Goal: Entertainment & Leisure: Consume media (video, audio)

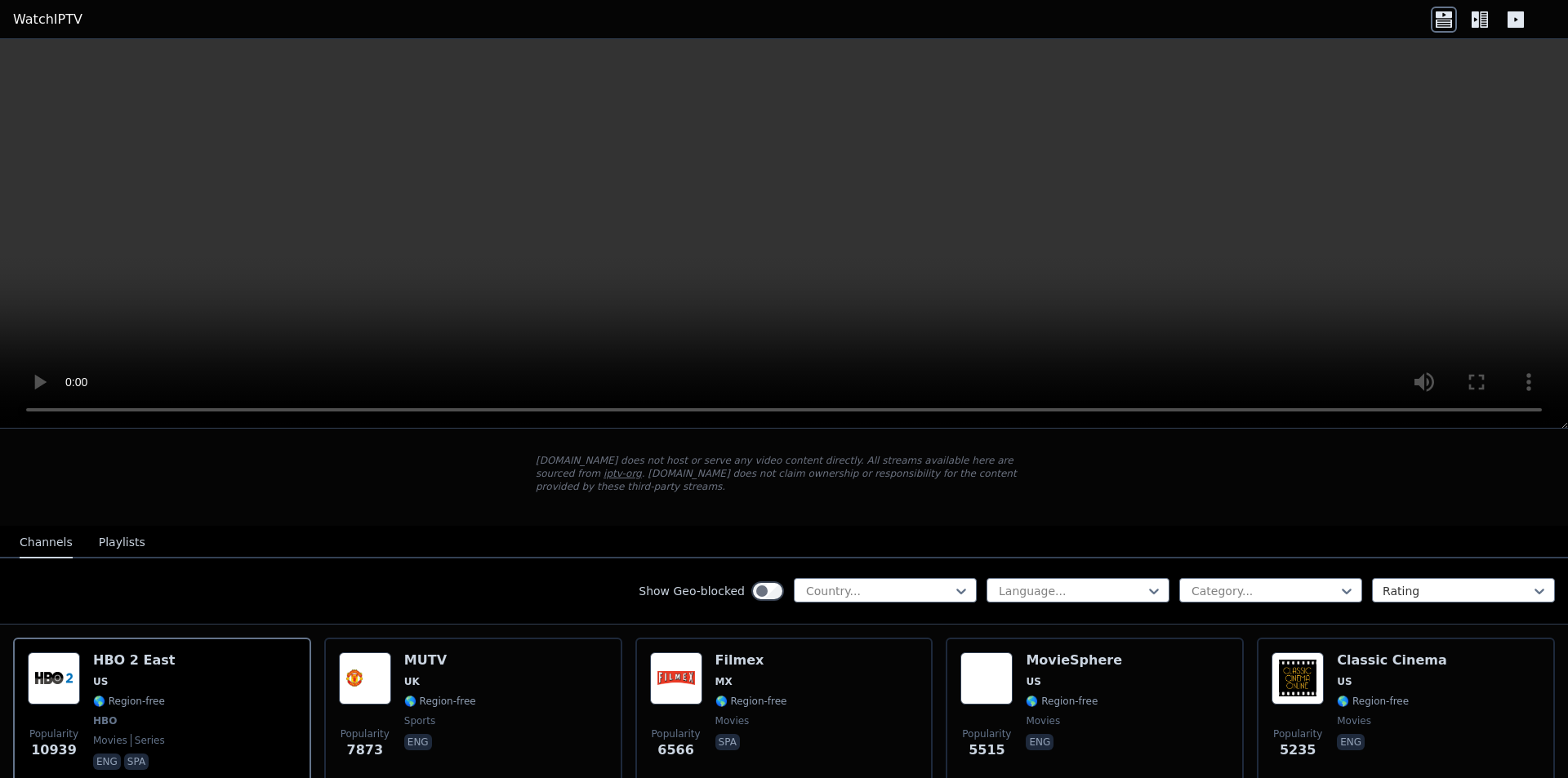
scroll to position [163, 0]
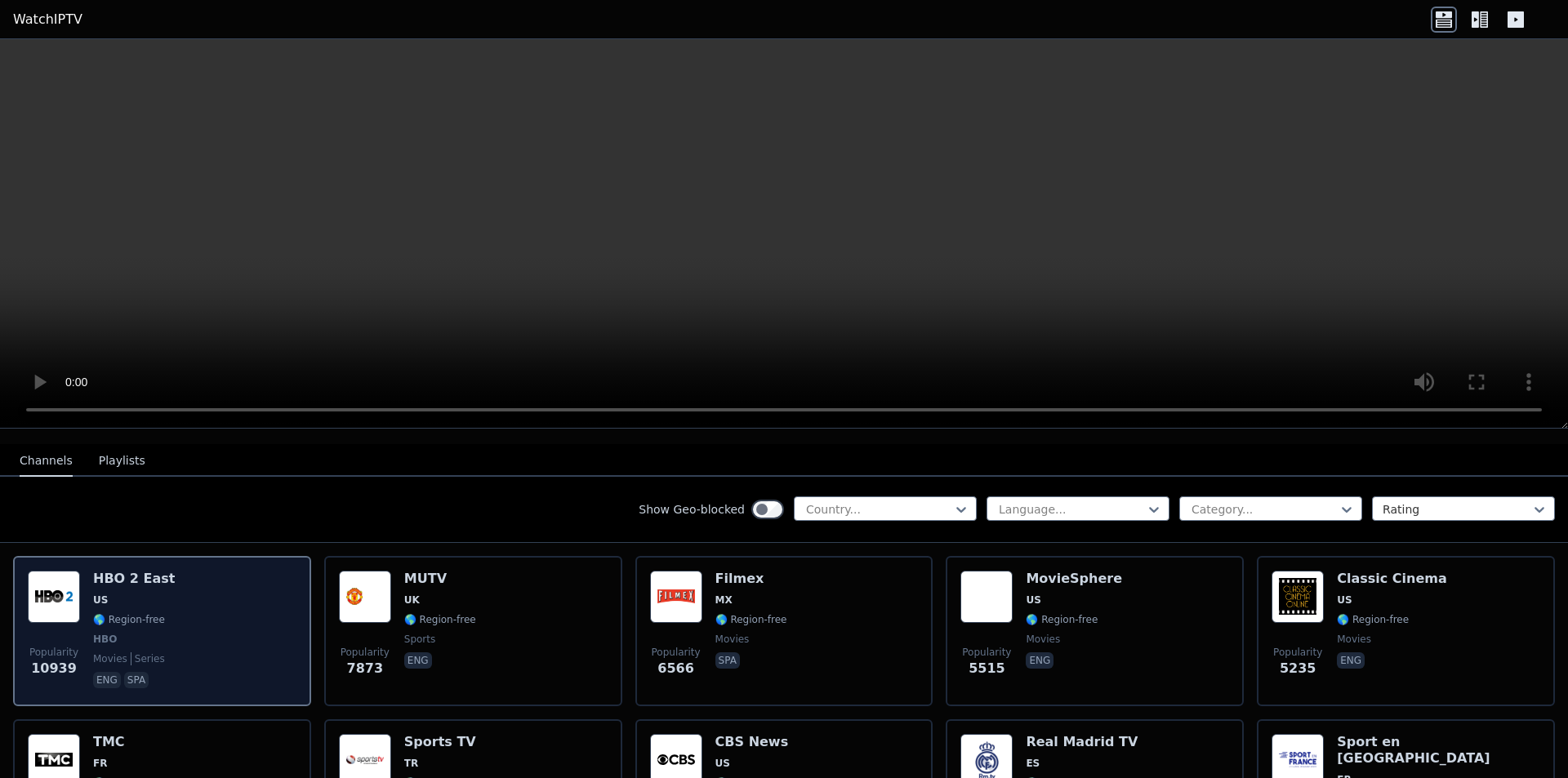
click at [63, 586] on img at bounding box center [54, 597] width 52 height 52
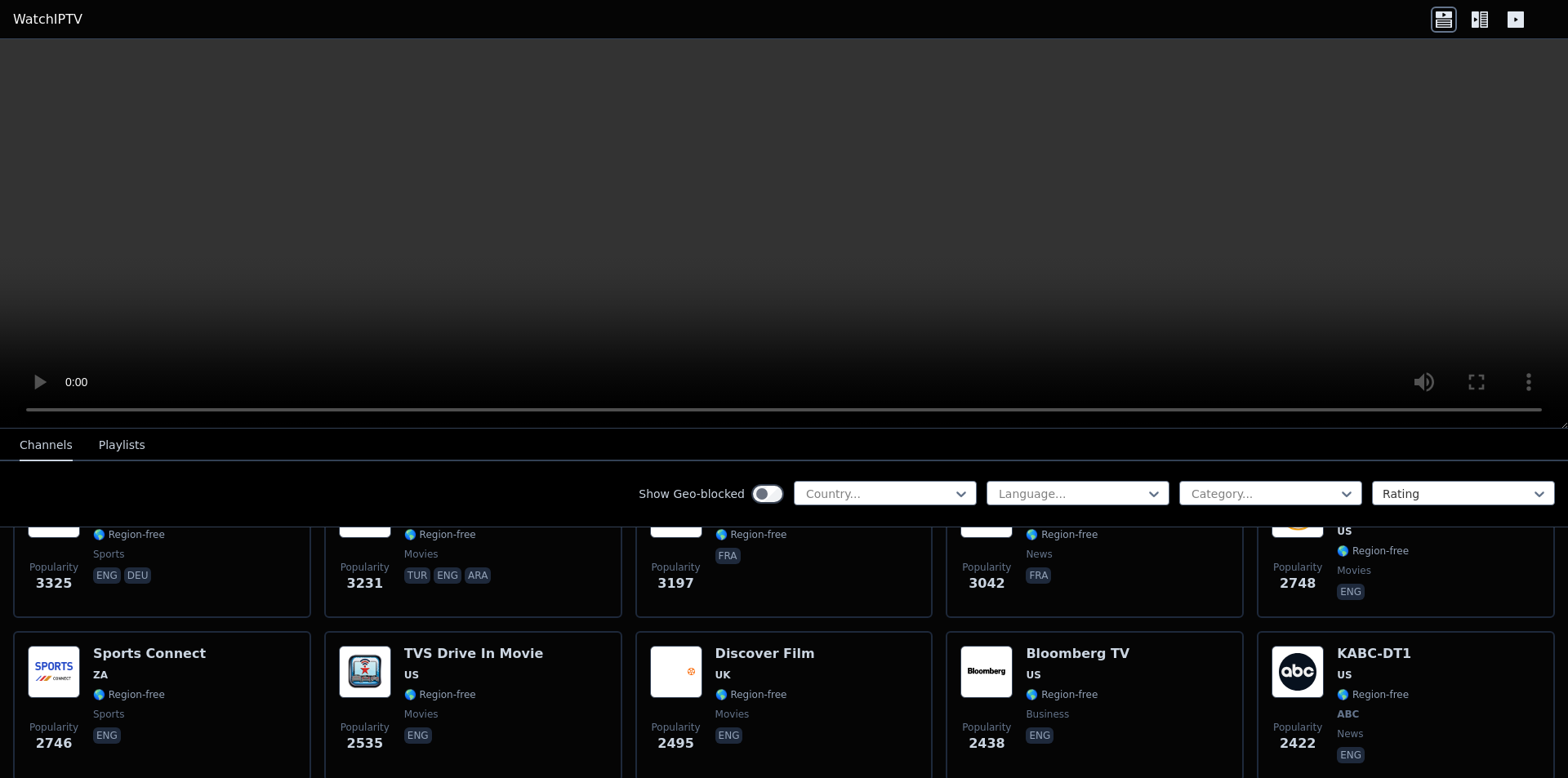
scroll to position [735, 0]
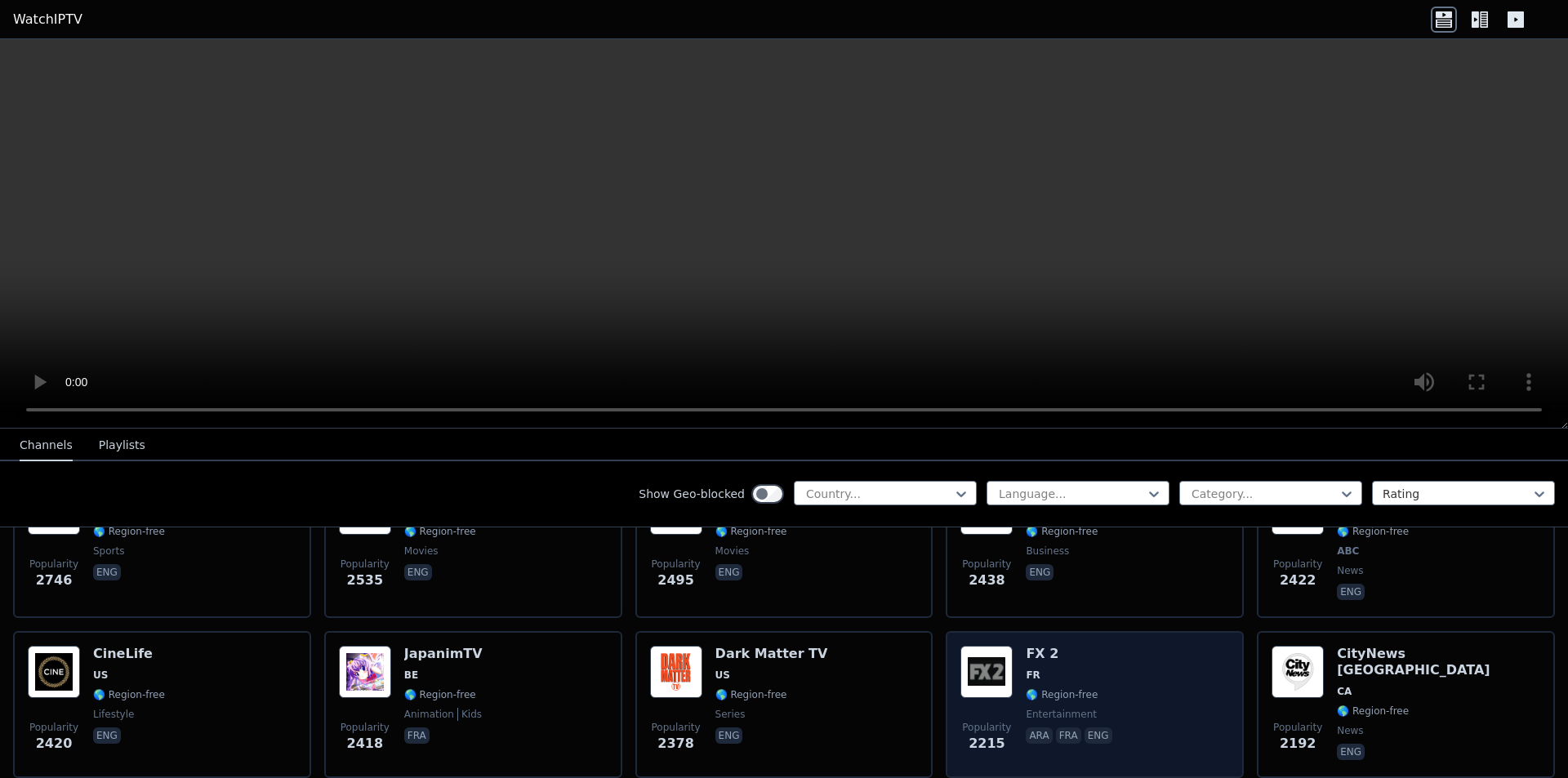
click at [1061, 669] on span "FR" at bounding box center [1070, 675] width 89 height 13
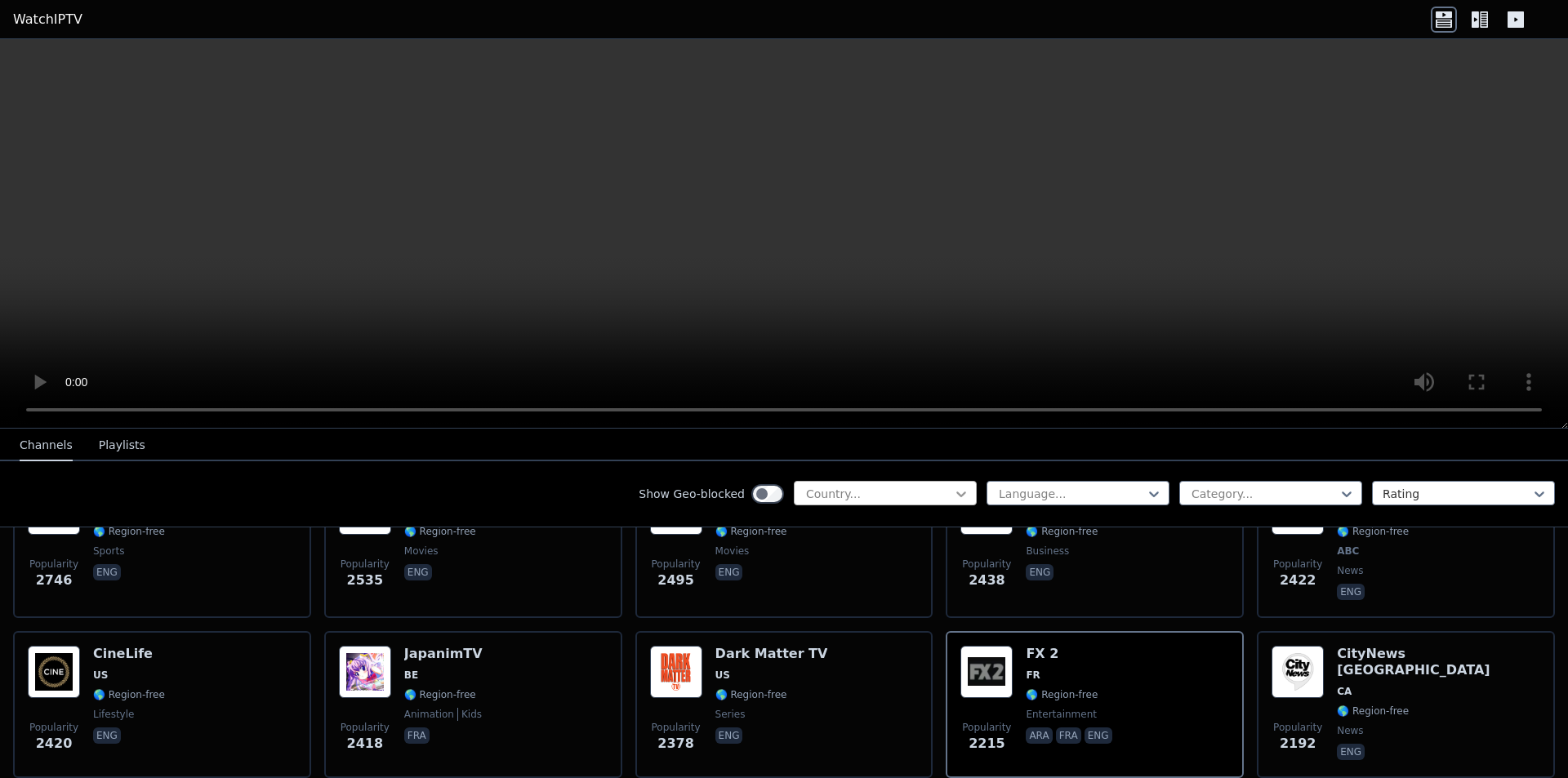
click at [953, 495] on icon at bounding box center [961, 494] width 17 height 17
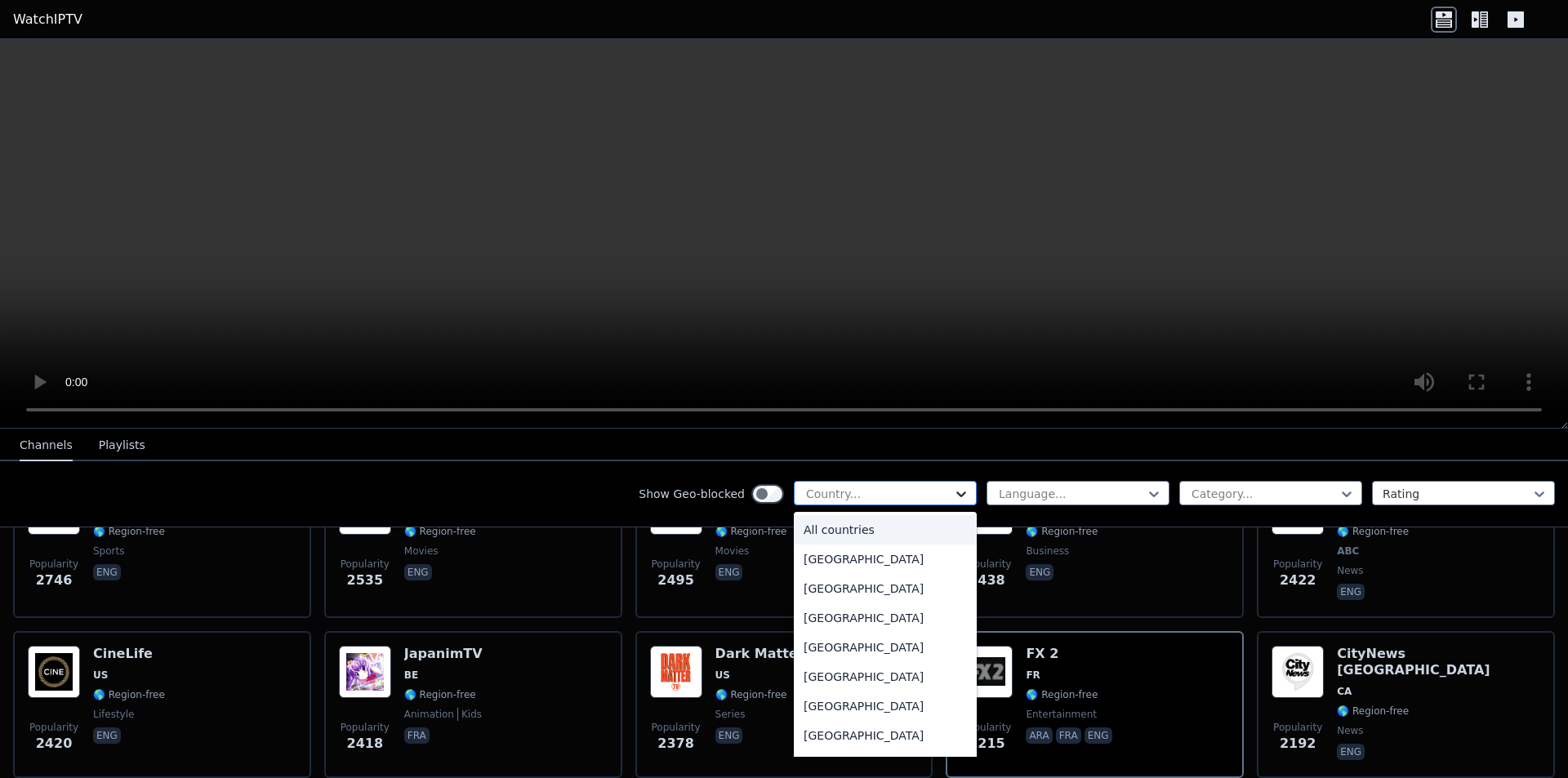
click at [953, 495] on icon at bounding box center [961, 494] width 17 height 17
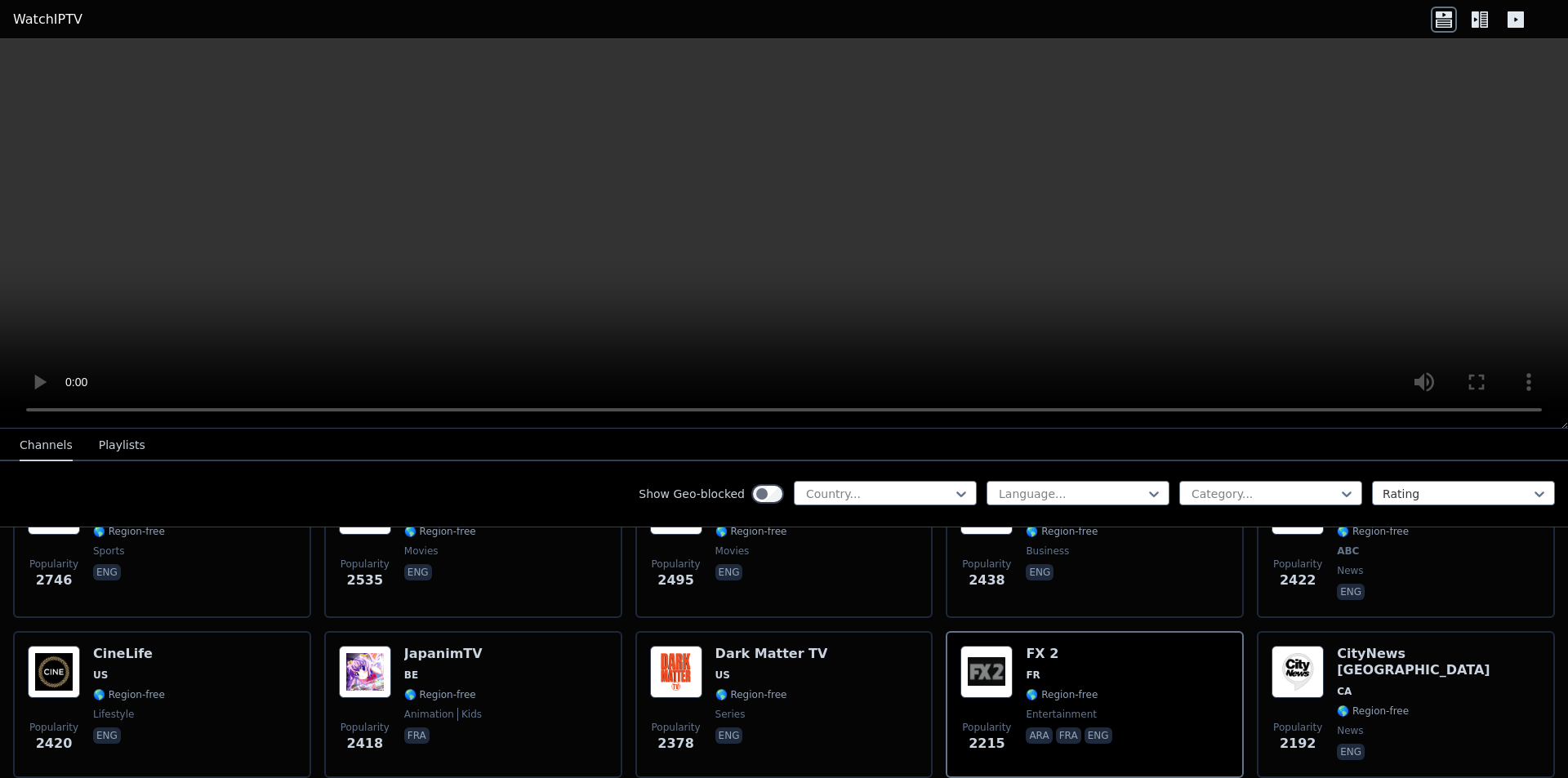
click at [641, 226] on video at bounding box center [784, 234] width 1568 height 390
click at [642, 226] on video at bounding box center [784, 234] width 1568 height 390
click at [1339, 494] on icon at bounding box center [1347, 494] width 17 height 17
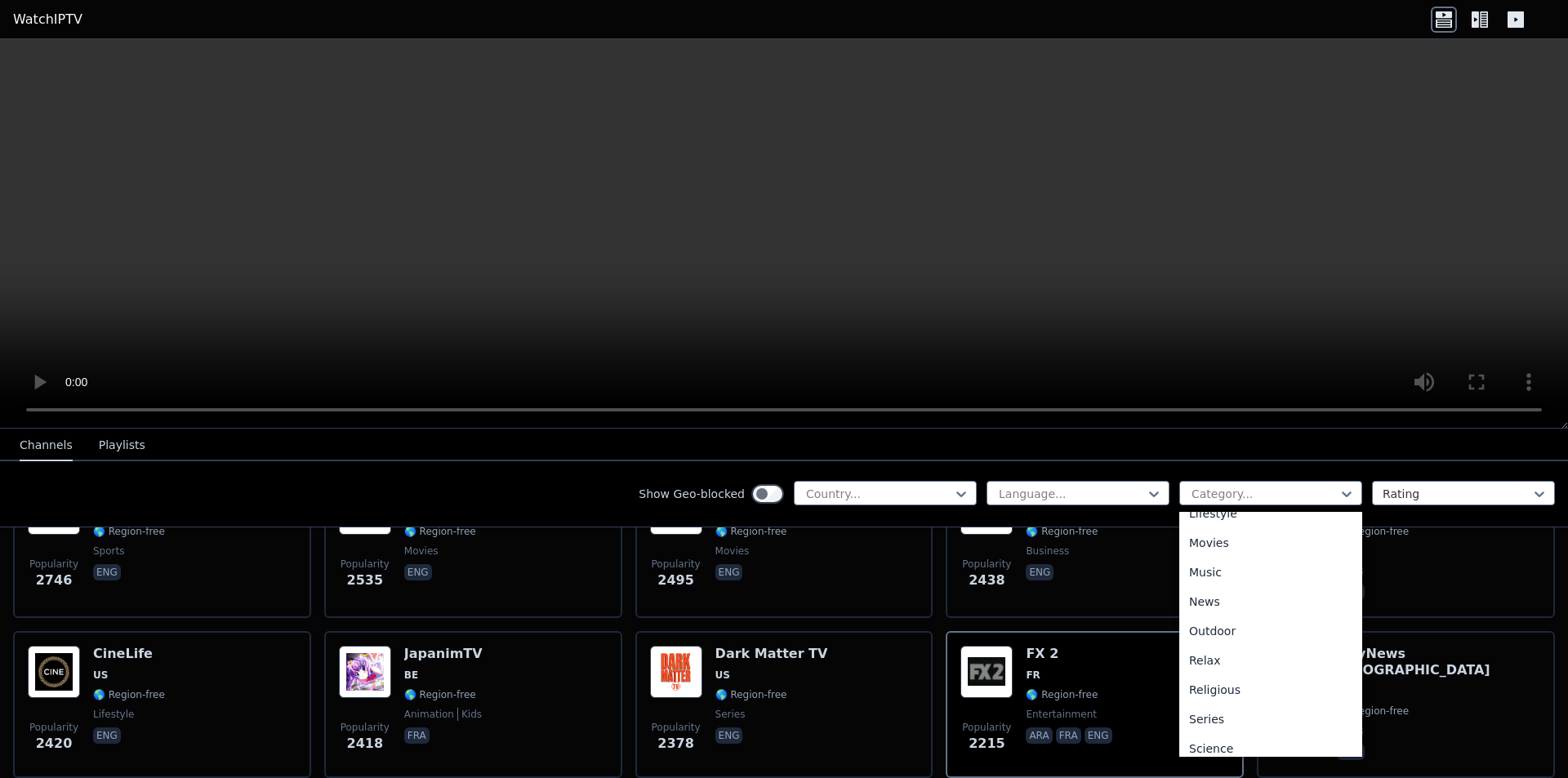
scroll to position [398, 0]
click at [1222, 698] on div "Relax" at bounding box center [1271, 691] width 183 height 30
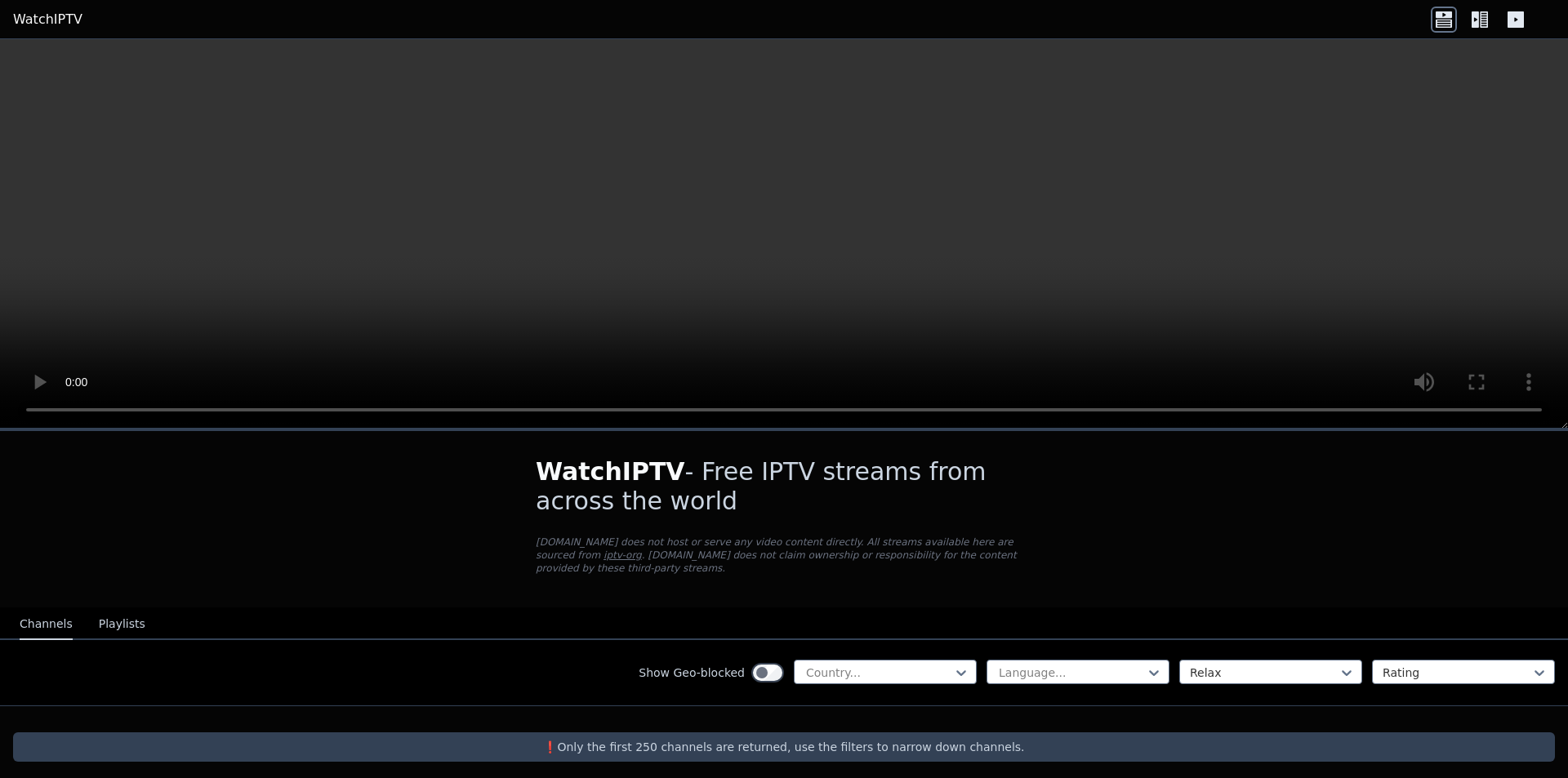
drag, startPoint x: 817, startPoint y: 202, endPoint x: 682, endPoint y: 155, distance: 142.9
click at [817, 202] on video at bounding box center [784, 234] width 1568 height 390
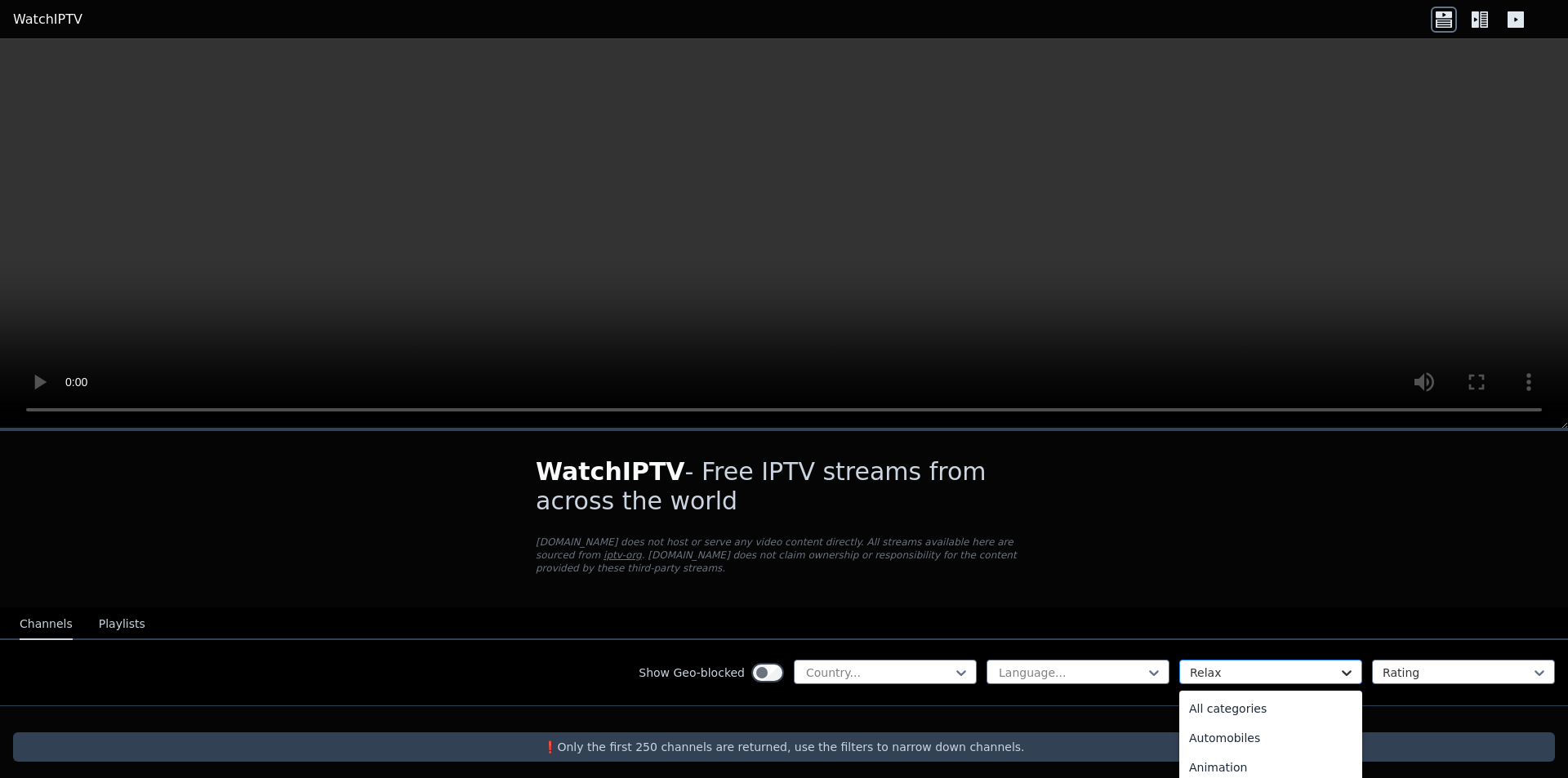
click at [1347, 660] on div "Relax" at bounding box center [1271, 672] width 183 height 24
click at [1209, 754] on div "Lifestyle" at bounding box center [1271, 764] width 183 height 30
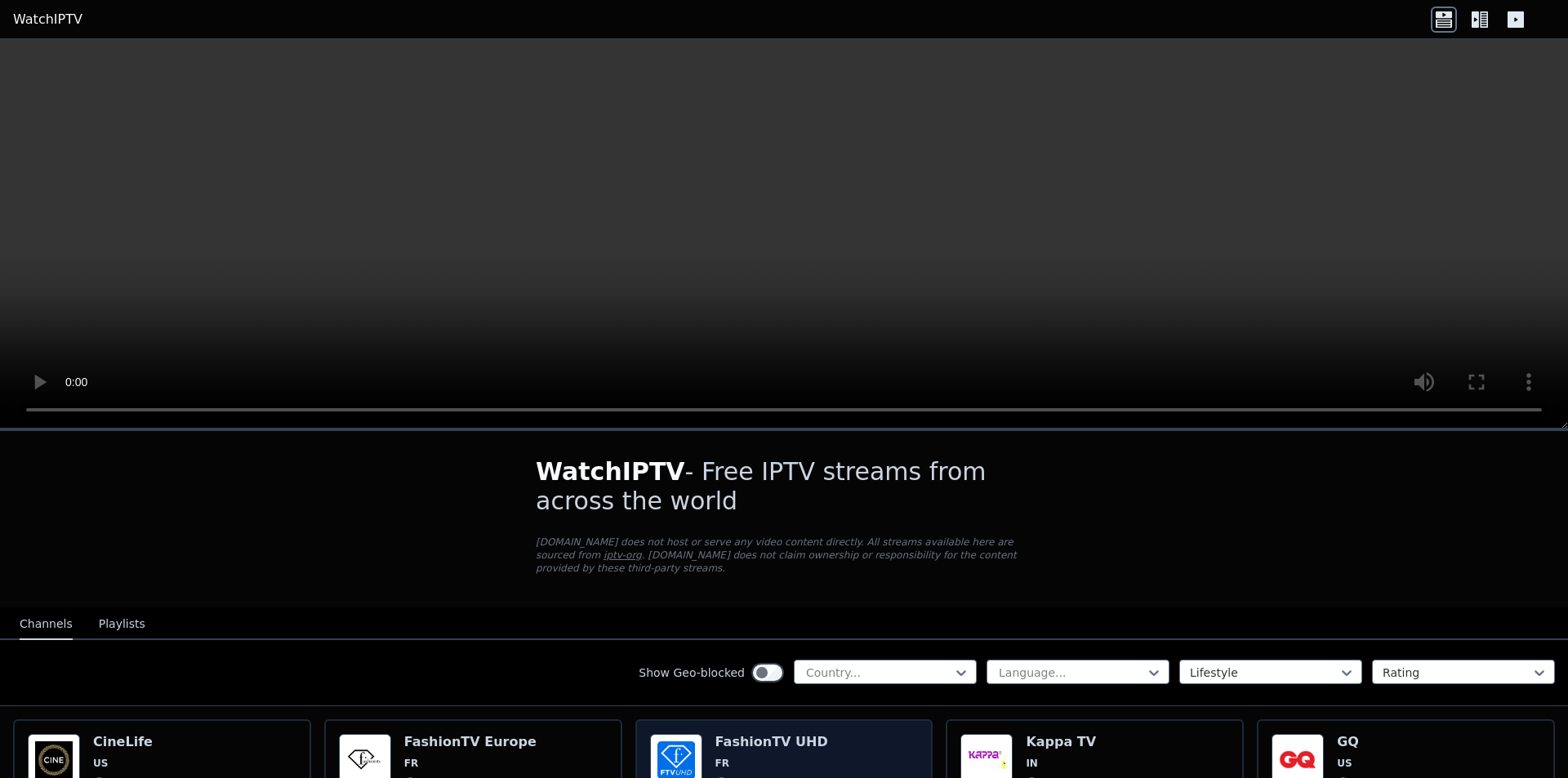
click at [778, 736] on h6 "FashionTV UHD" at bounding box center [771, 742] width 113 height 17
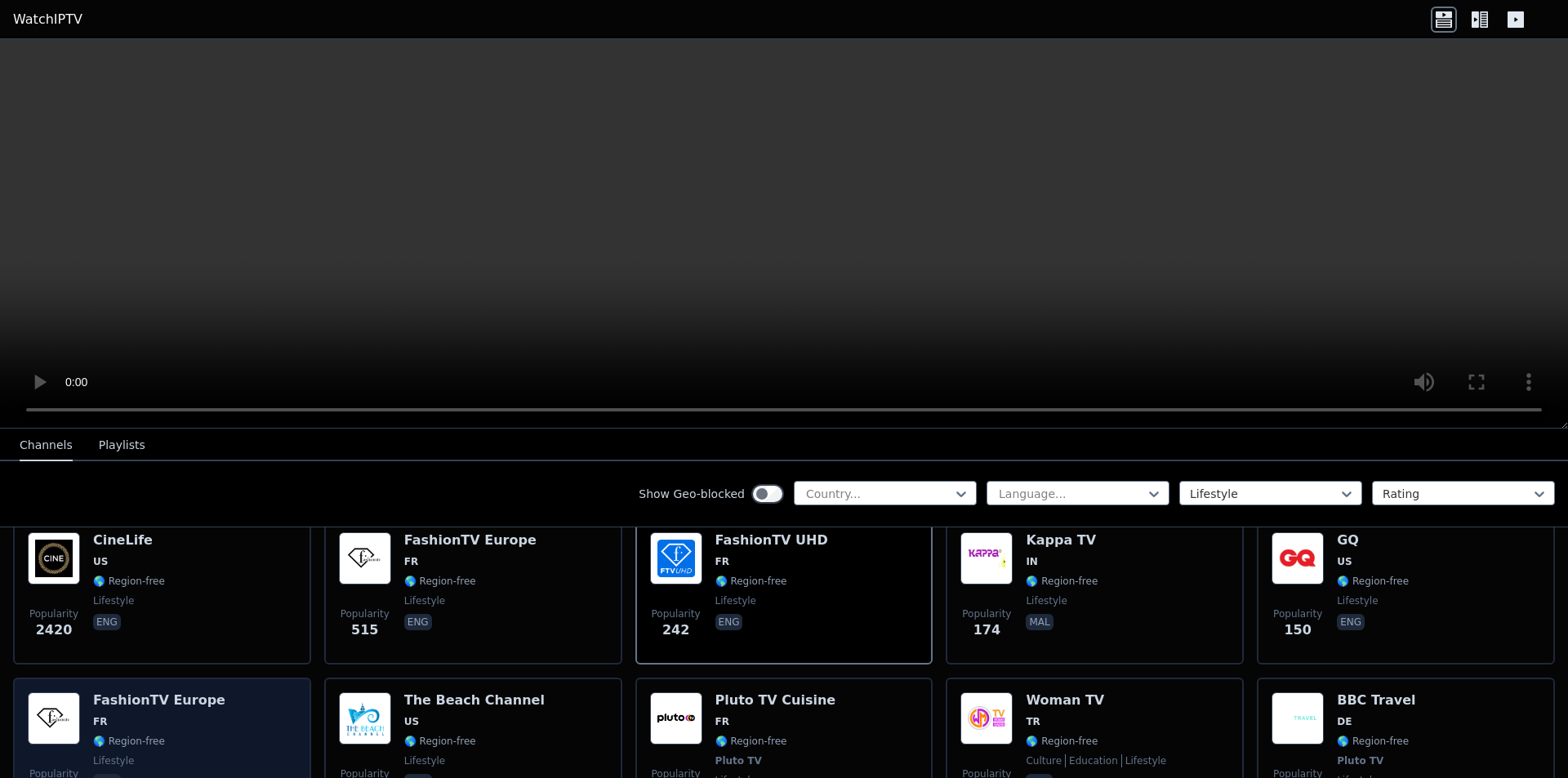
scroll to position [38, 0]
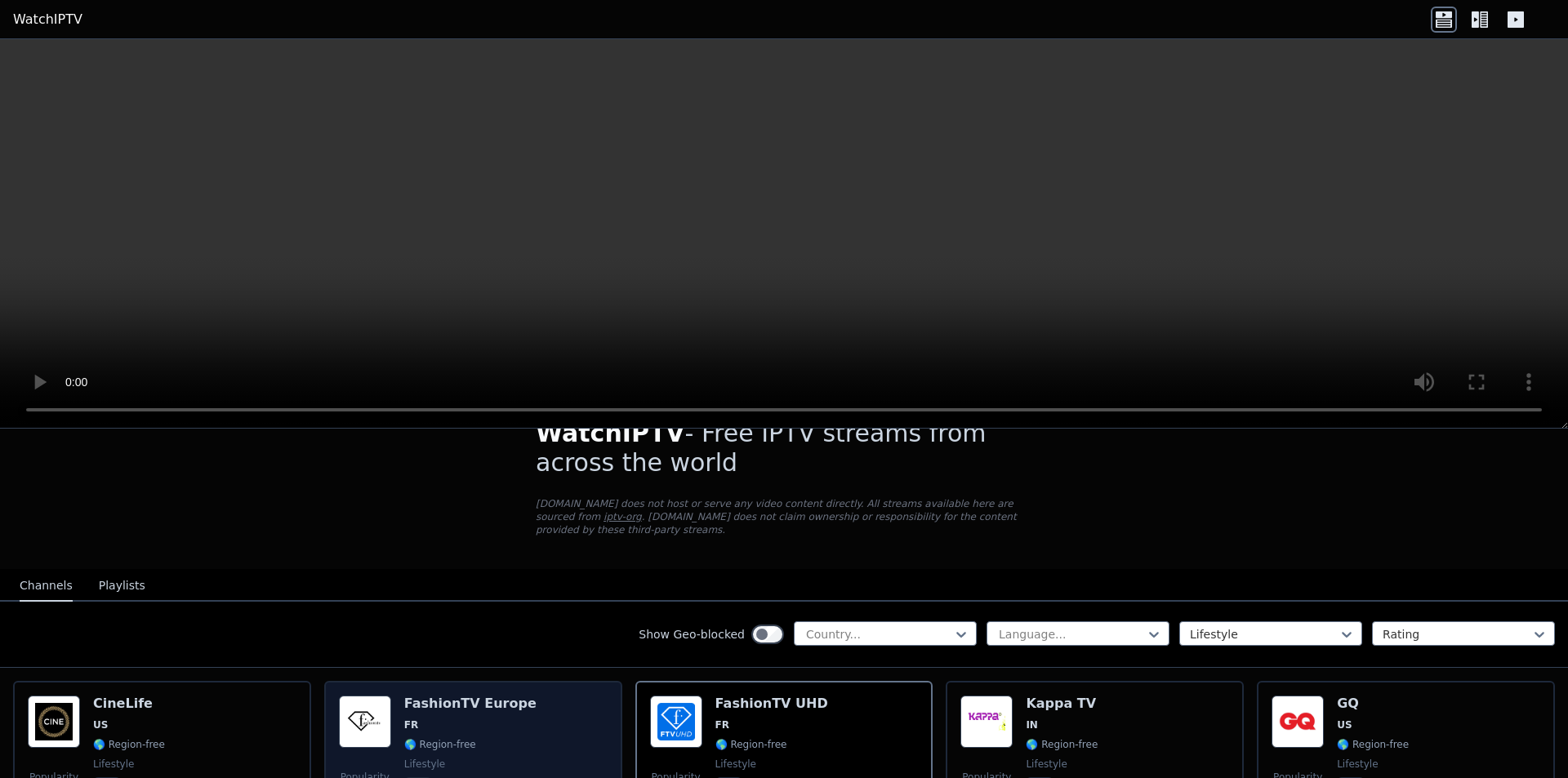
click at [449, 720] on div "FashionTV Europe FR 🌎 Region-free lifestyle eng" at bounding box center [470, 754] width 132 height 117
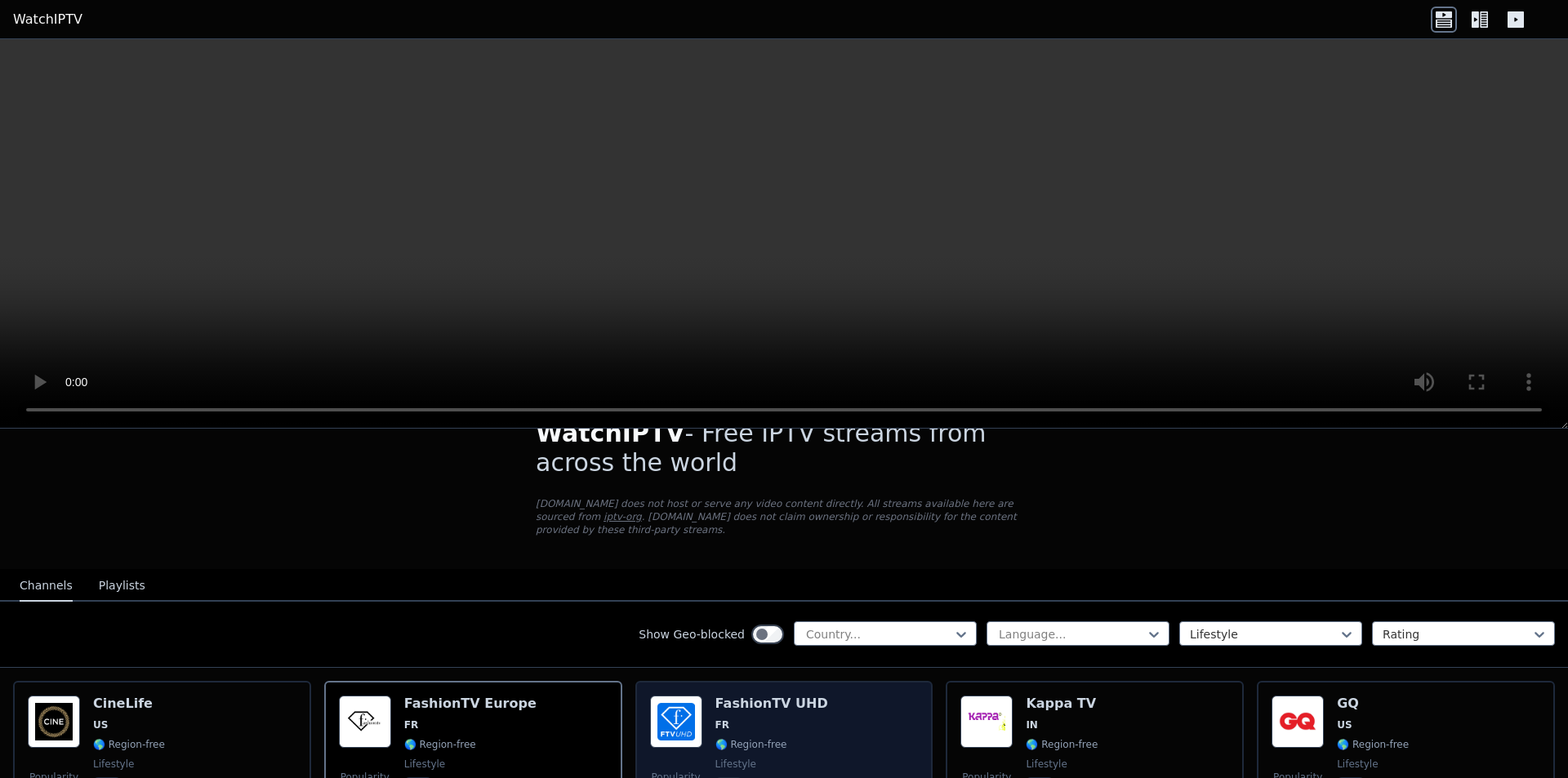
click at [777, 697] on h6 "FashionTV UHD" at bounding box center [771, 704] width 113 height 17
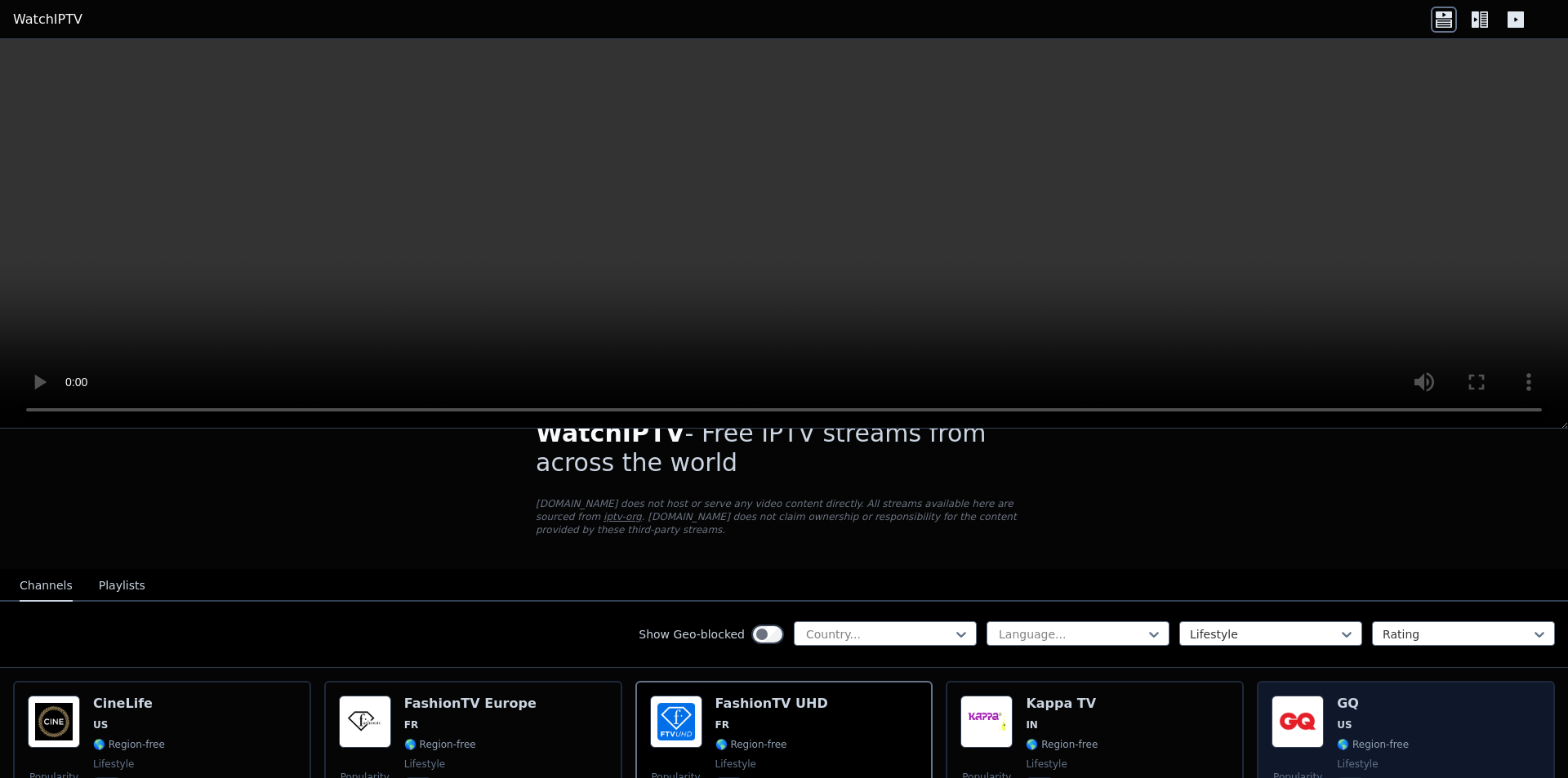
click at [1340, 719] on span "US" at bounding box center [1344, 725] width 15 height 13
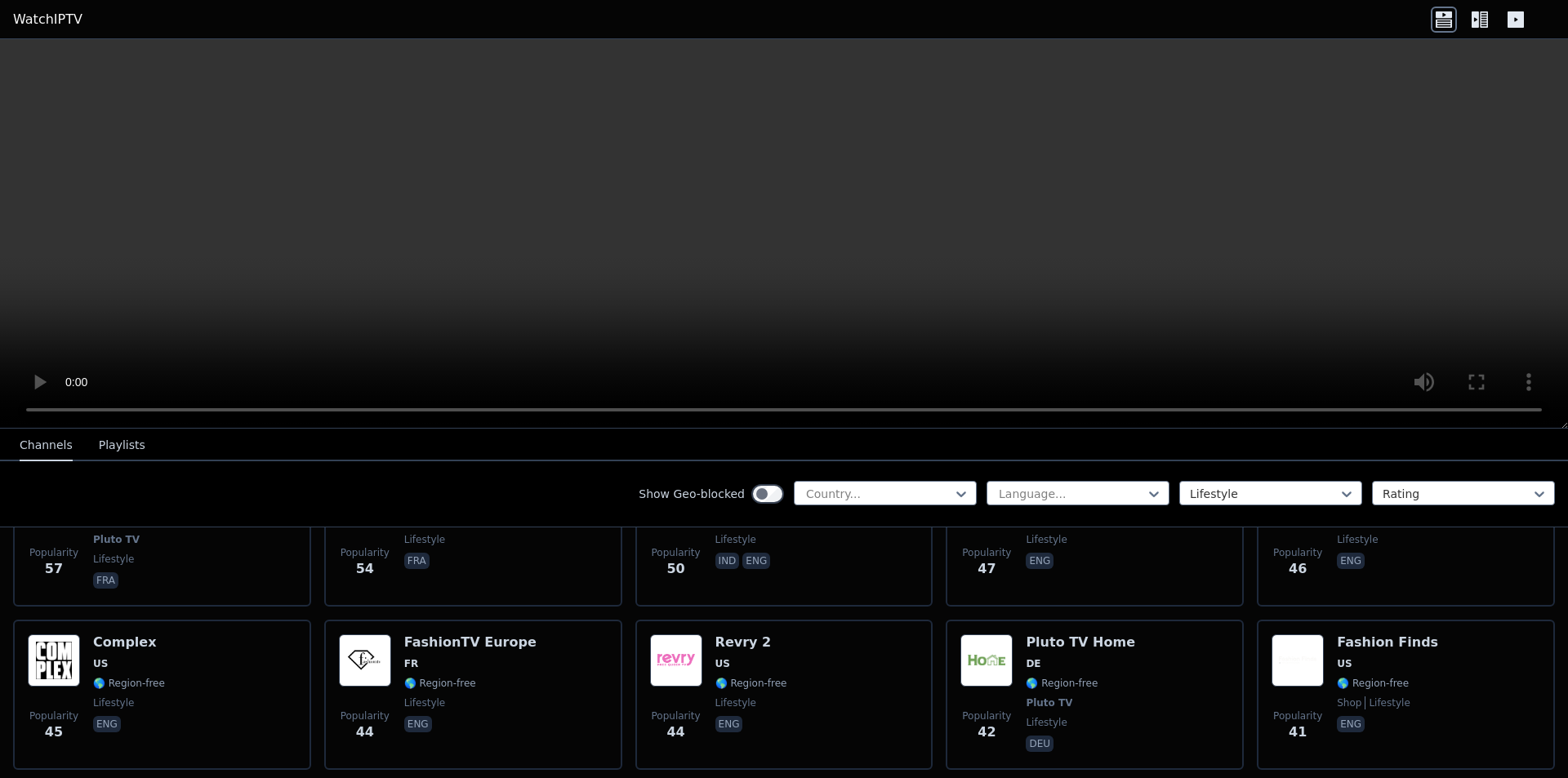
scroll to position [1098, 0]
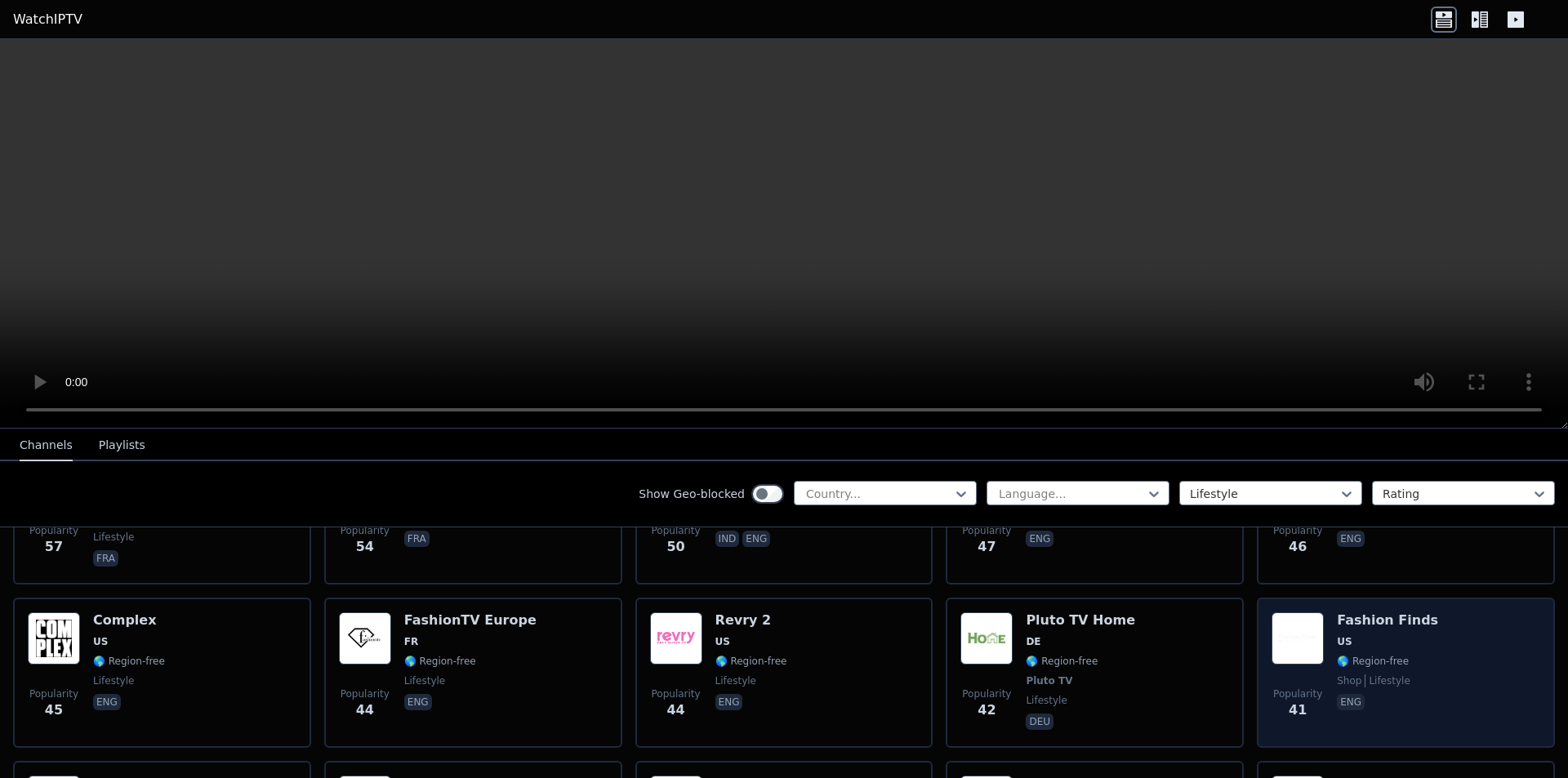
click at [1345, 636] on span "US" at bounding box center [1388, 642] width 101 height 13
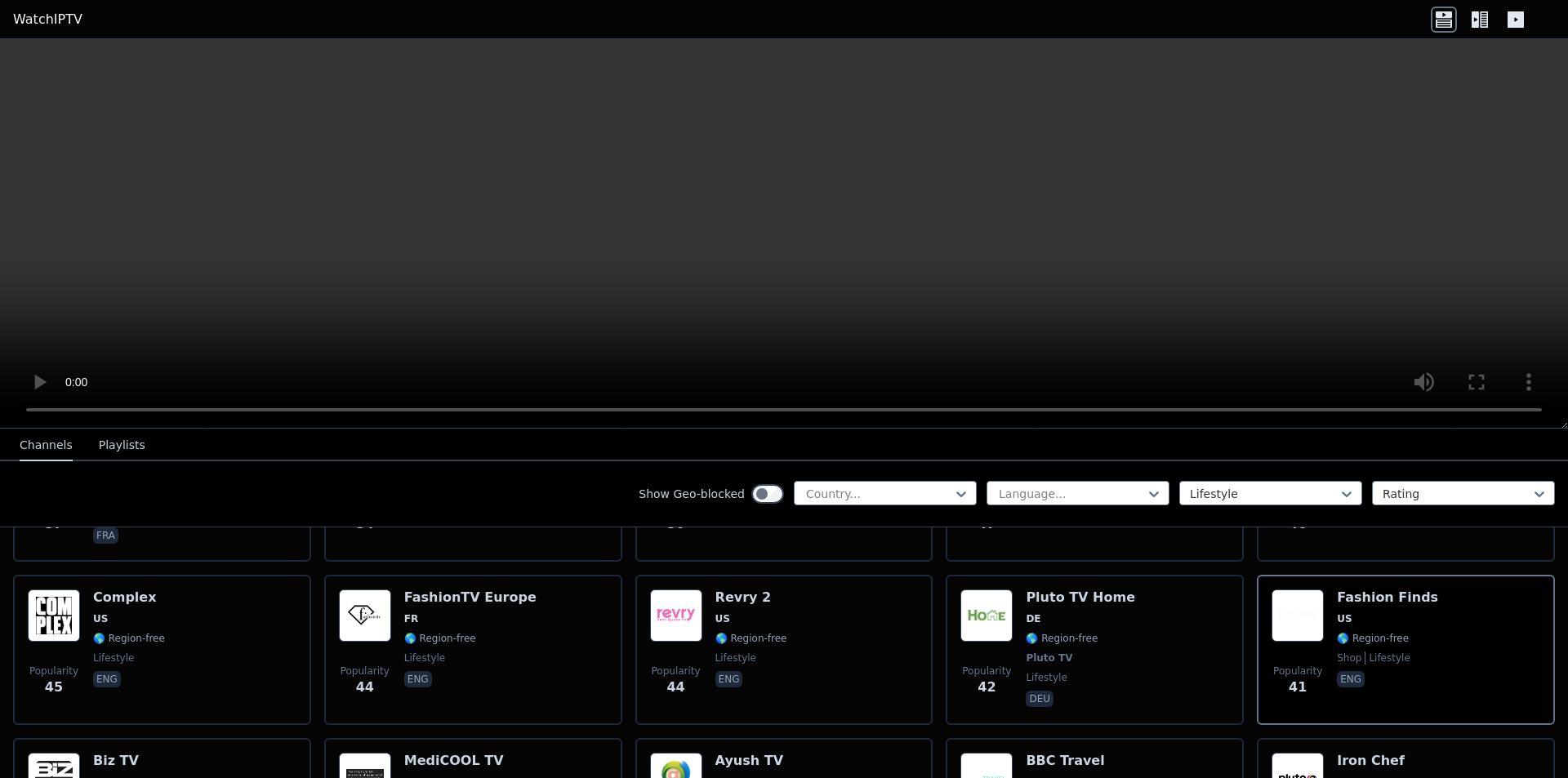
scroll to position [1009, 0]
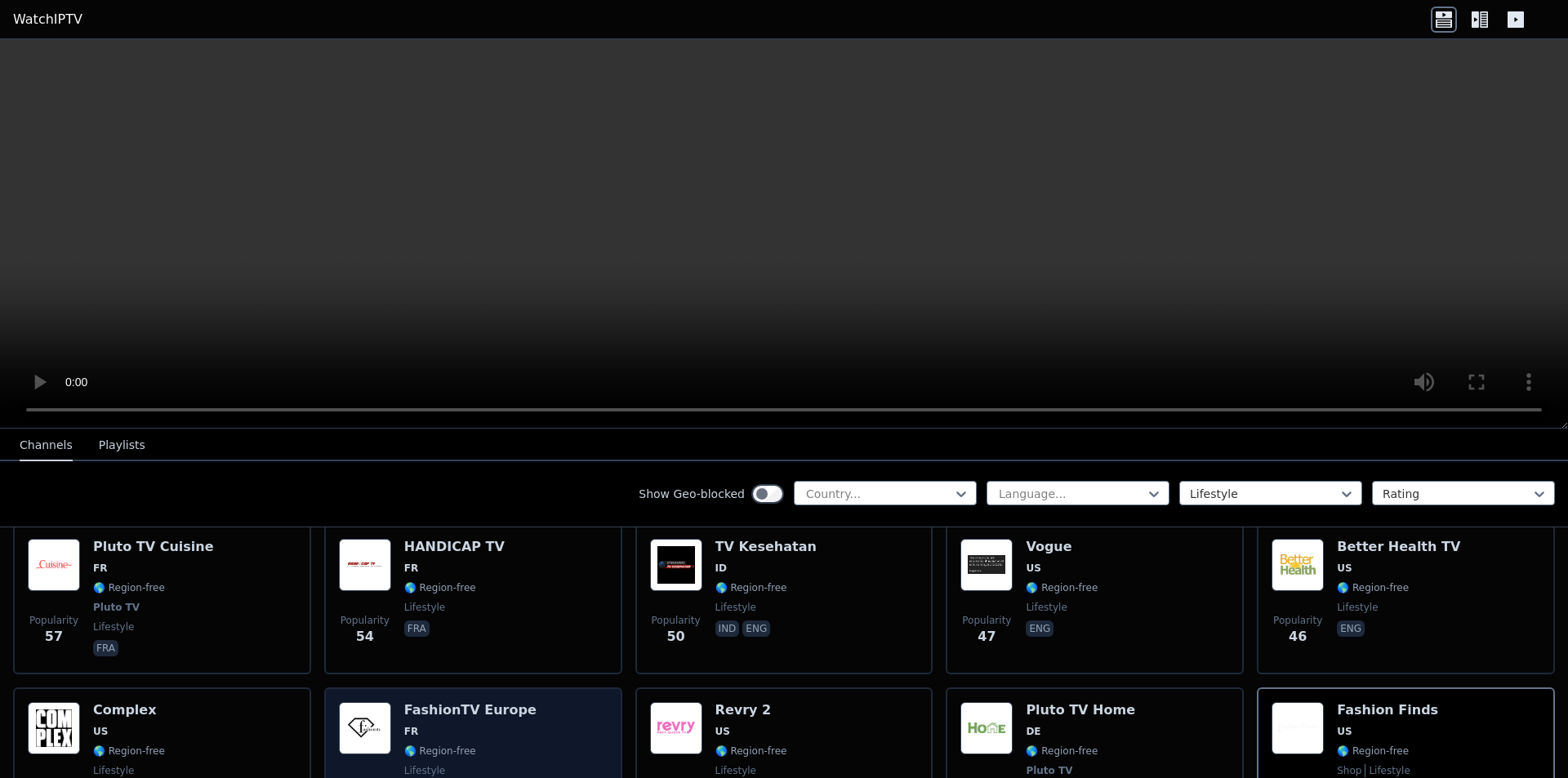
click at [456, 711] on div "FashionTV Europe FR 🌎 Region-free lifestyle eng" at bounding box center [470, 762] width 132 height 121
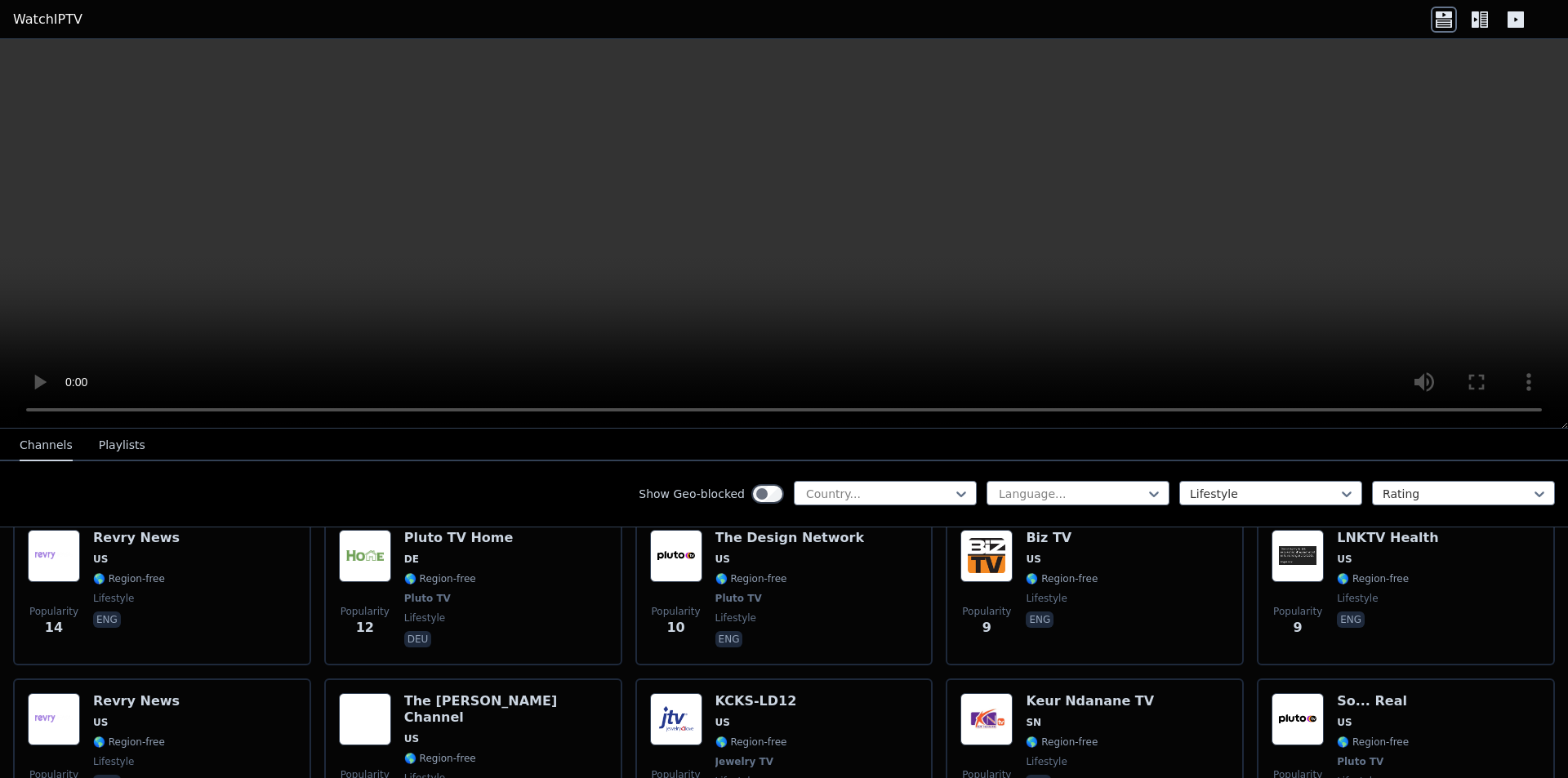
scroll to position [2592, 0]
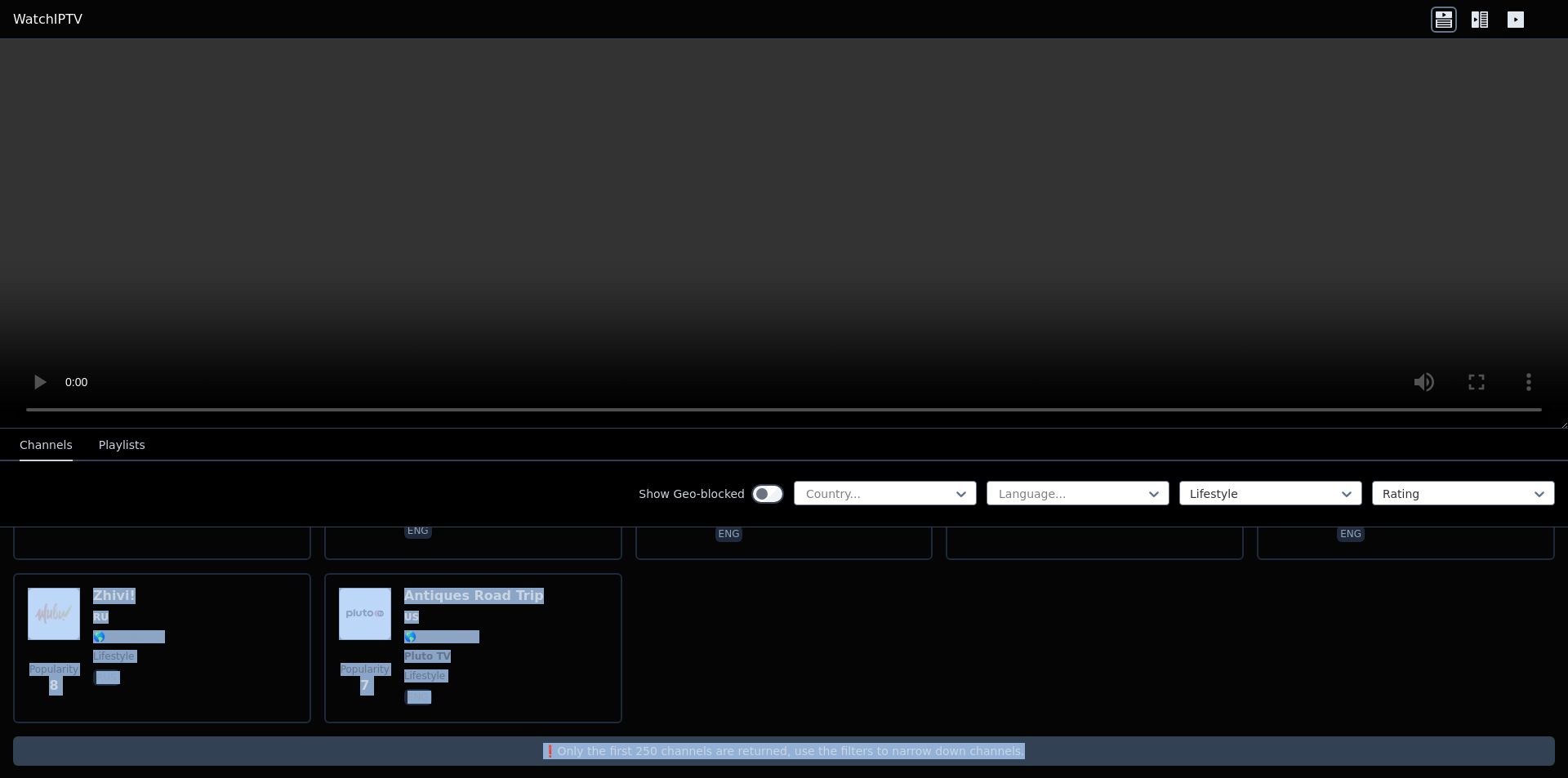
drag, startPoint x: 1555, startPoint y: 753, endPoint x: 1567, endPoint y: 701, distance: 53.4
click at [1567, 701] on div "WatchIPTV - Free IPTV streams from across the world [DOMAIN_NAME] does not host…" at bounding box center [784, 603] width 1568 height 351
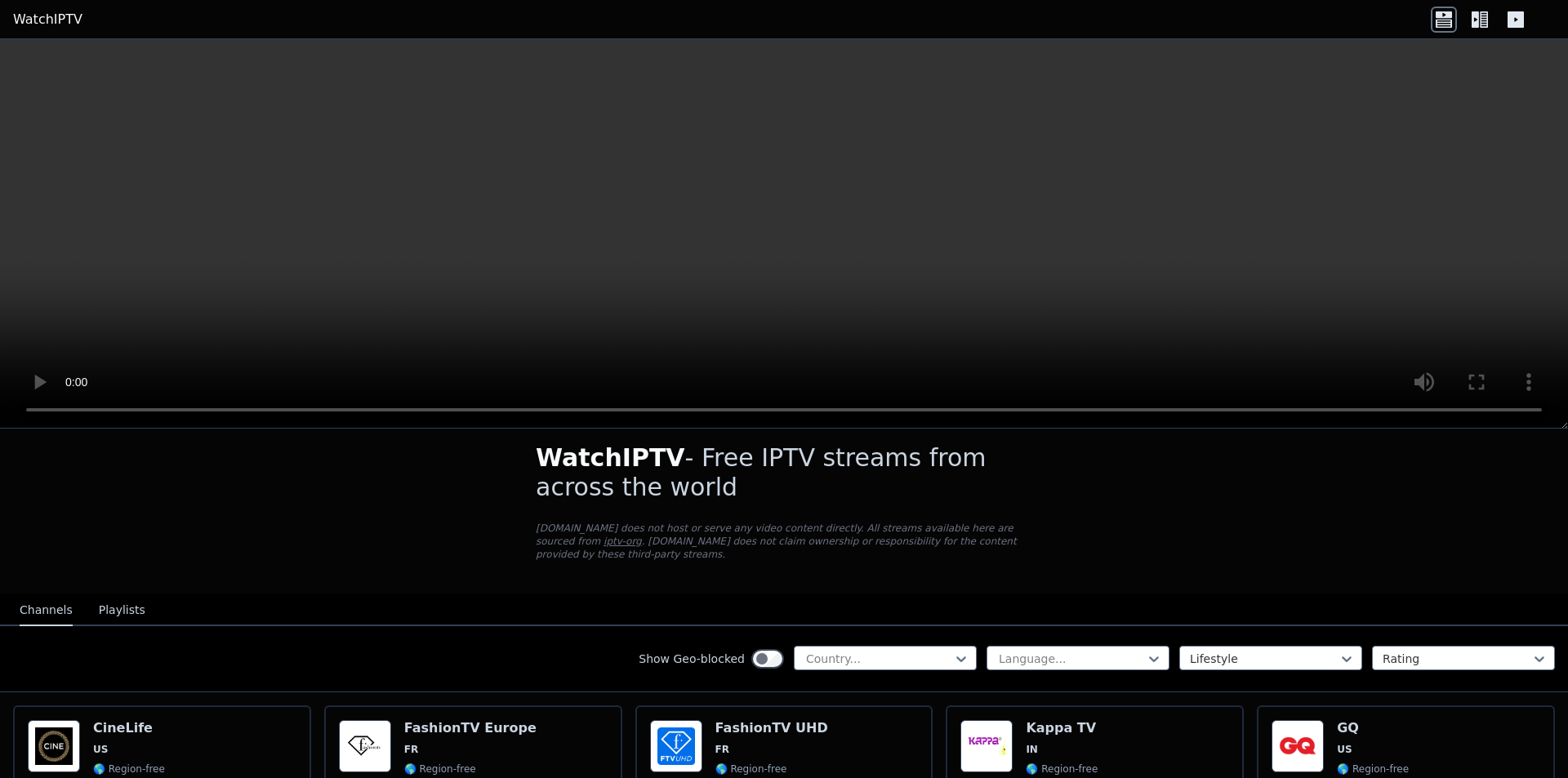
scroll to position [0, 0]
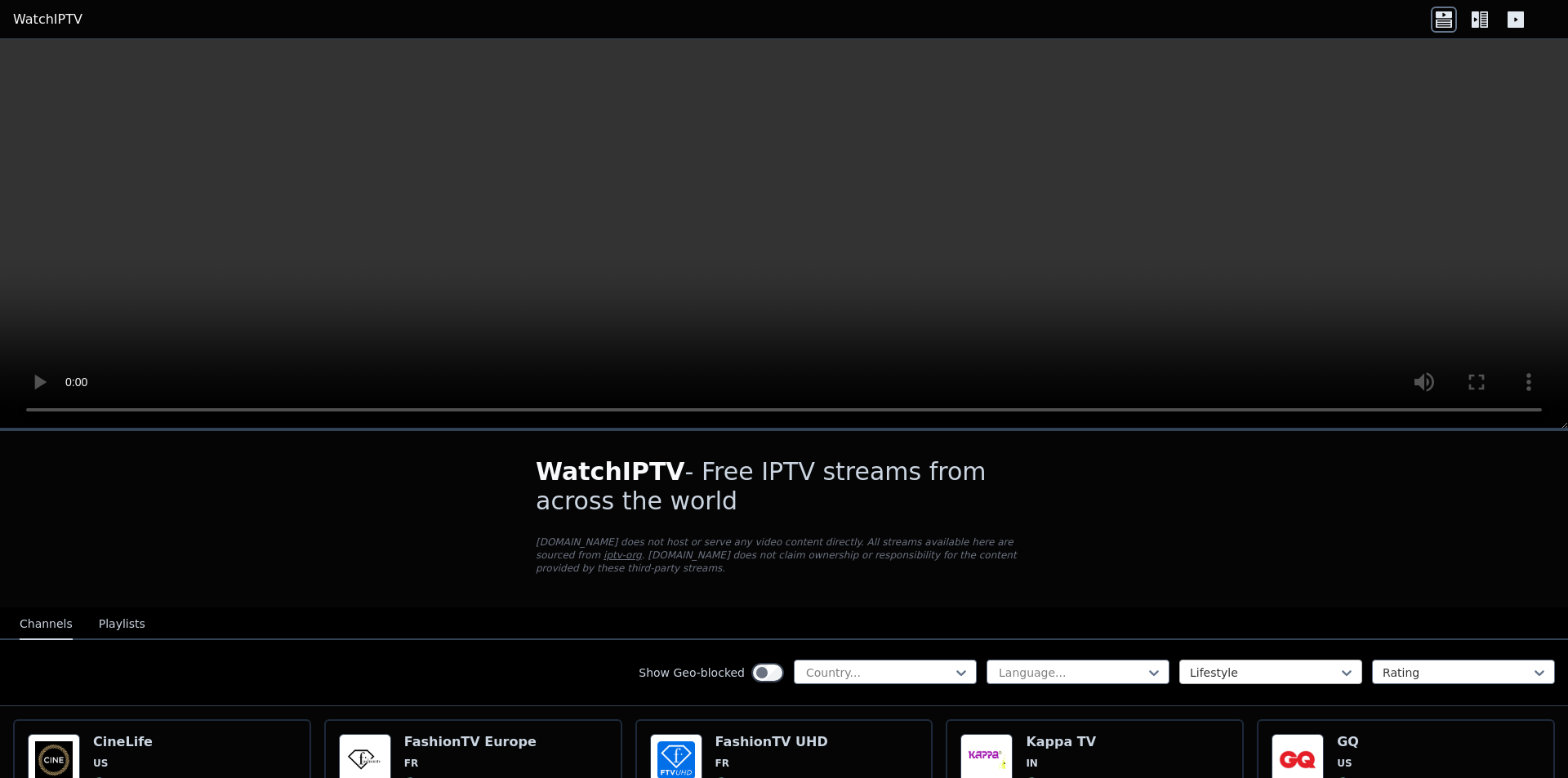
click at [1207, 664] on div at bounding box center [1265, 672] width 149 height 17
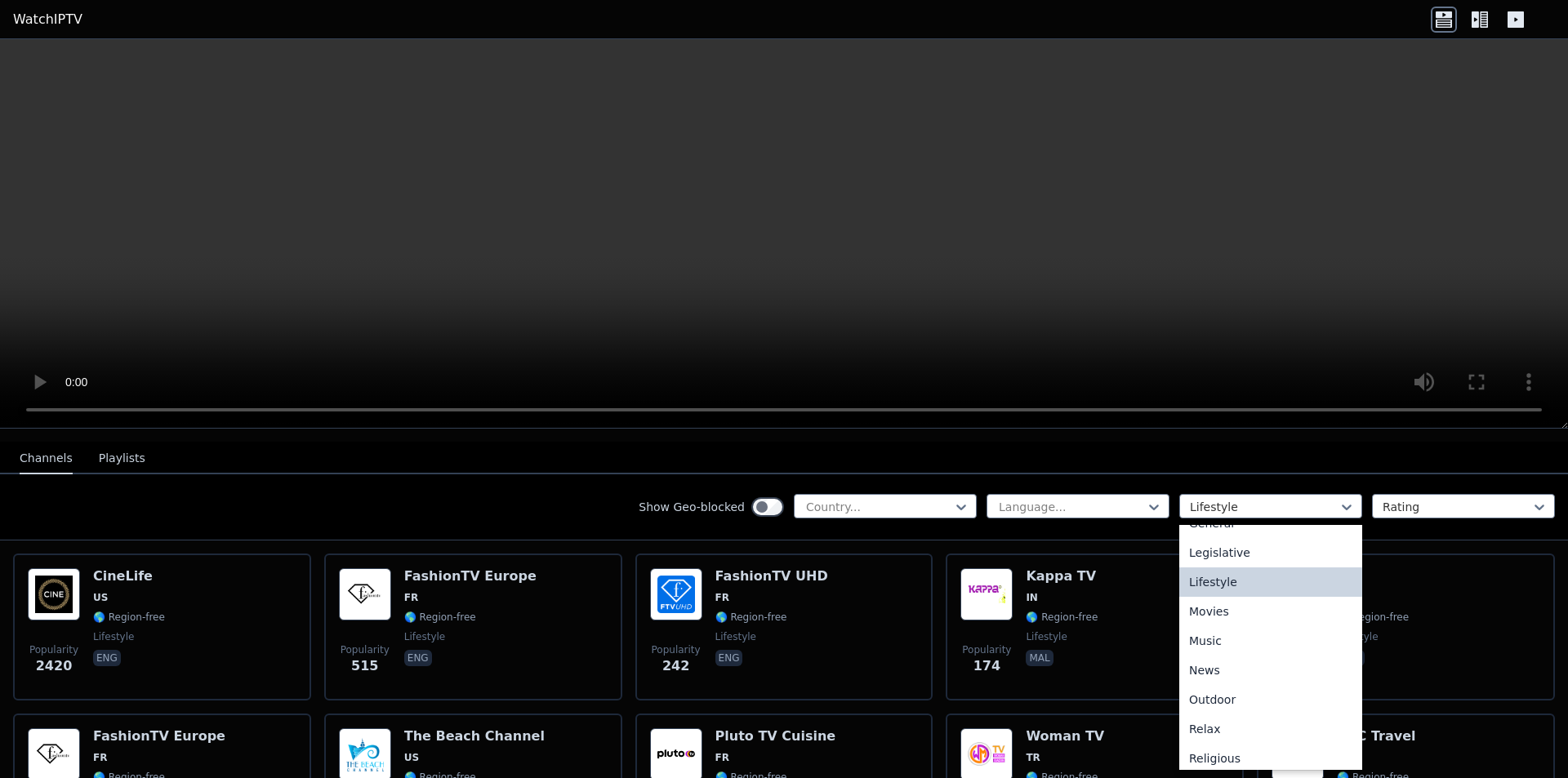
scroll to position [142, 0]
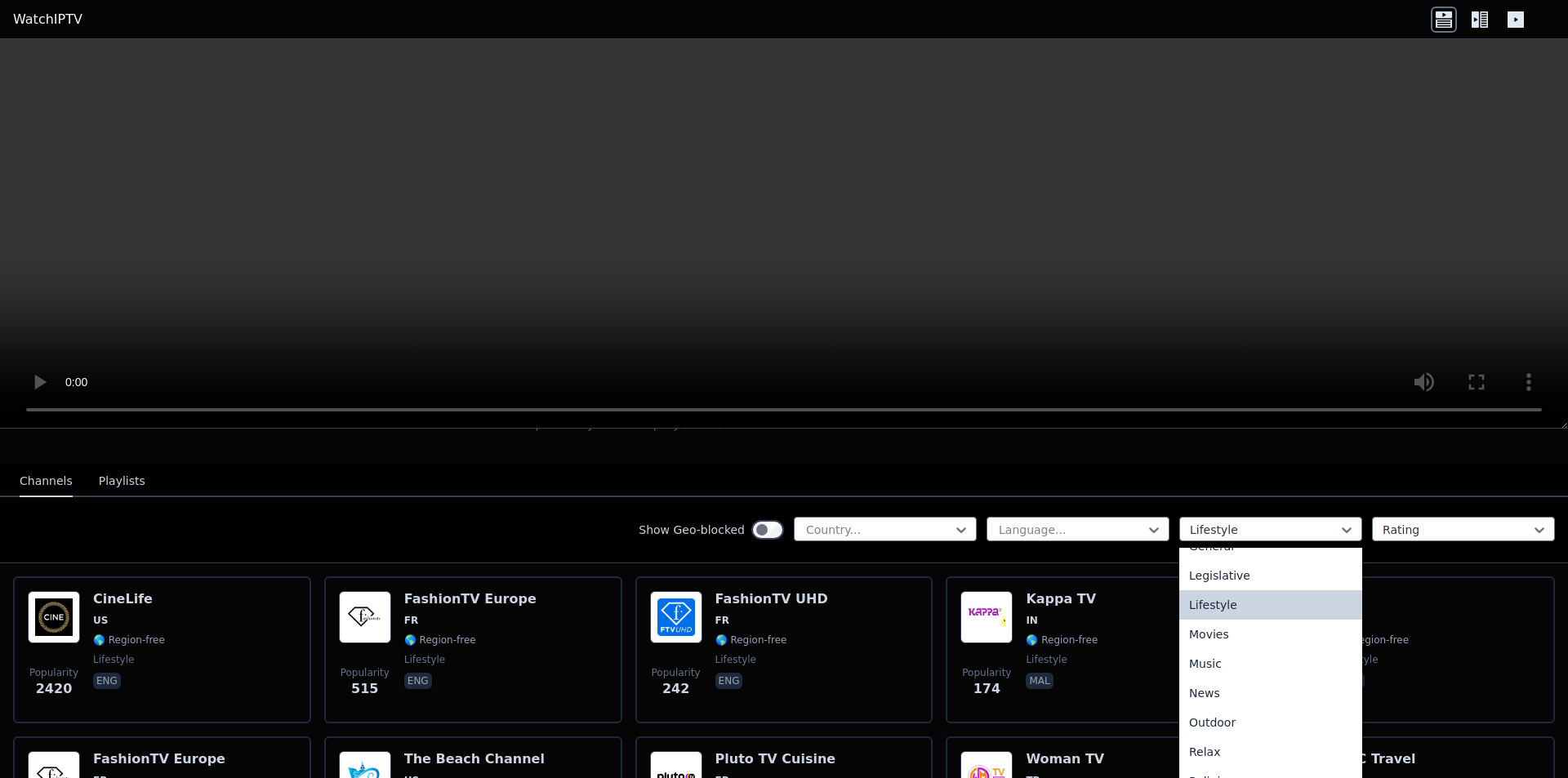
click at [1473, 24] on icon at bounding box center [1475, 19] width 7 height 17
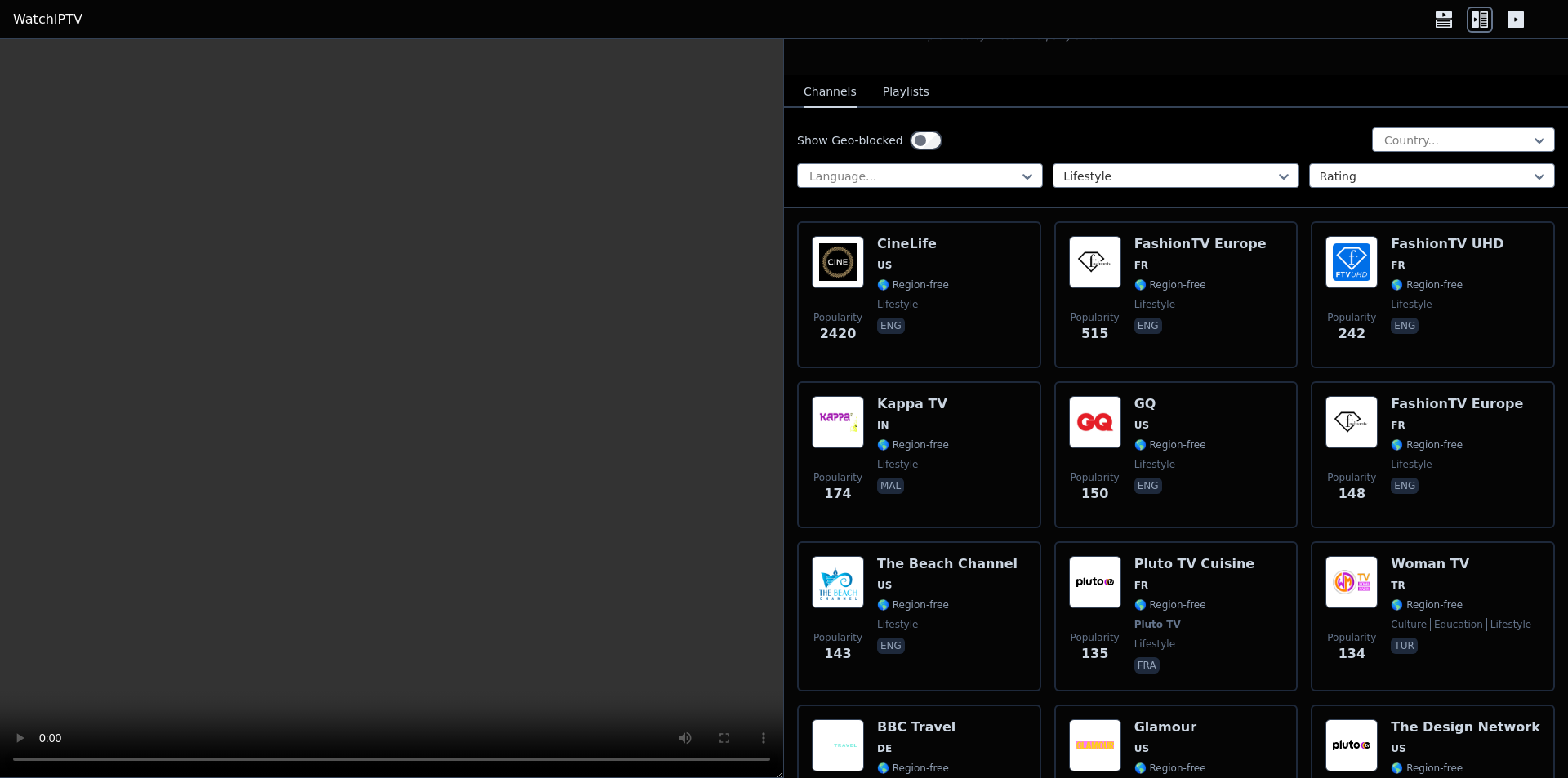
click at [1515, 19] on icon at bounding box center [1516, 19] width 17 height 17
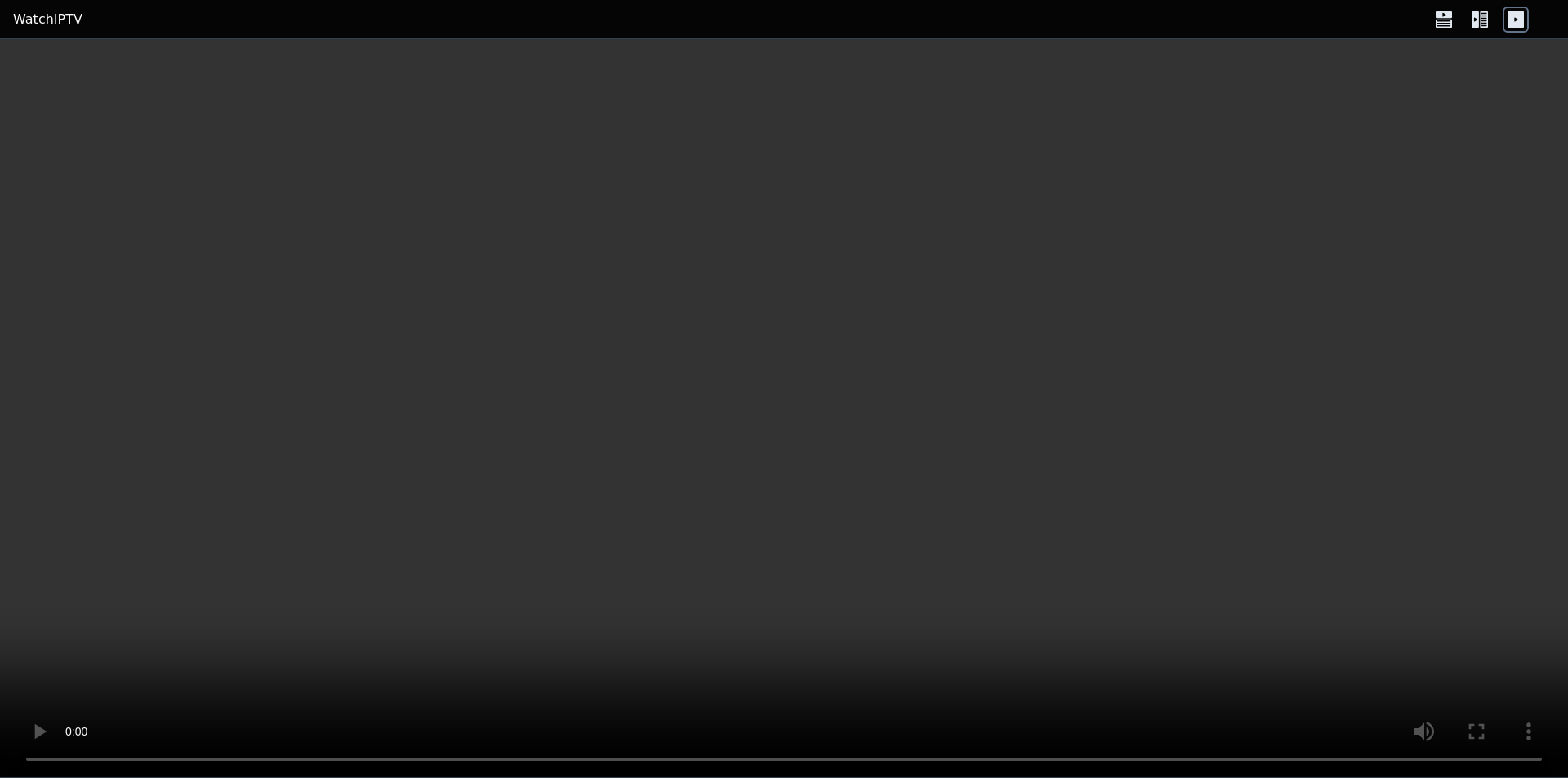
click at [1515, 19] on icon at bounding box center [1516, 19] width 17 height 17
click at [1474, 18] on icon at bounding box center [1475, 19] width 7 height 17
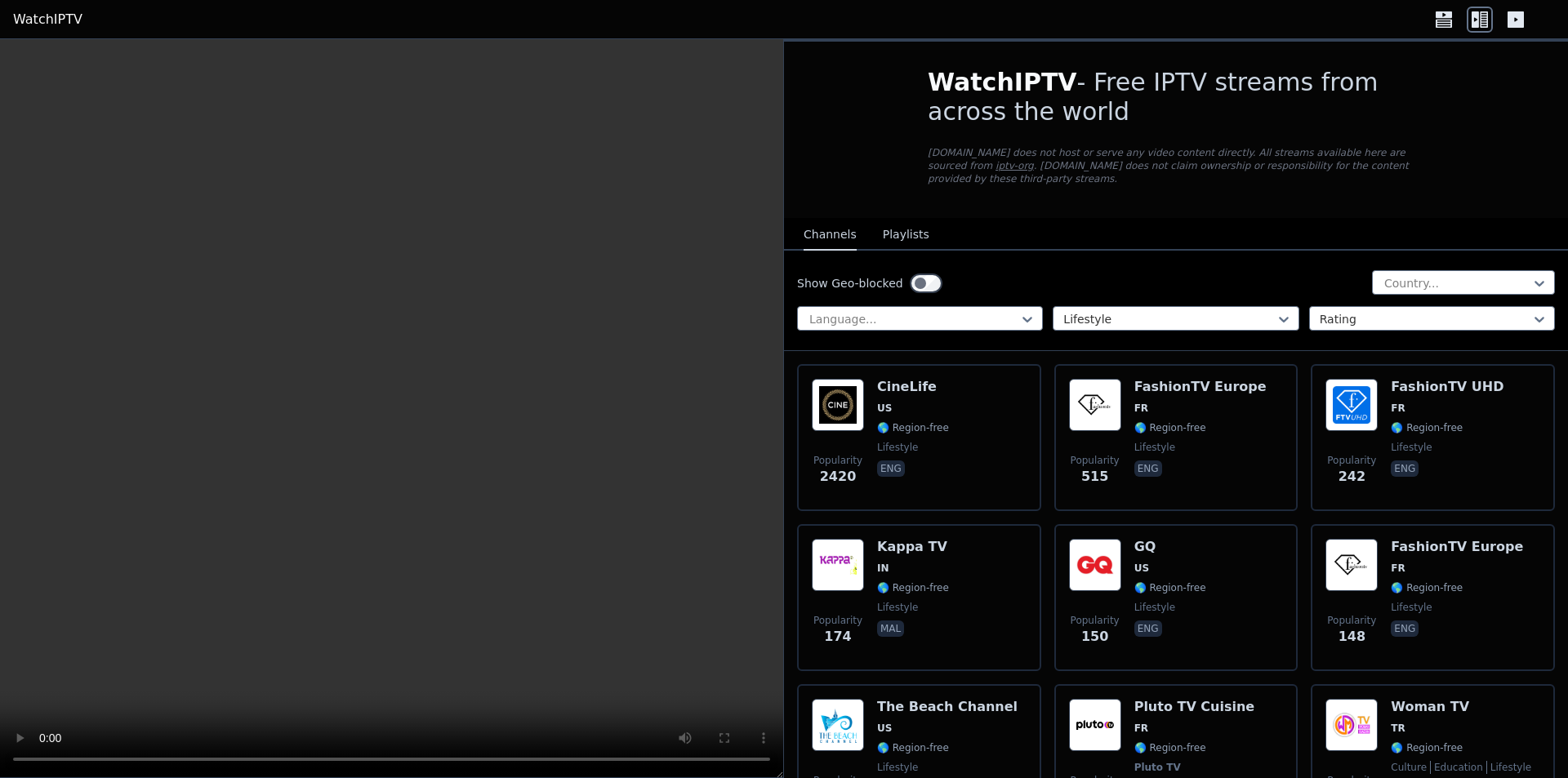
click at [1516, 24] on icon at bounding box center [1516, 19] width 17 height 17
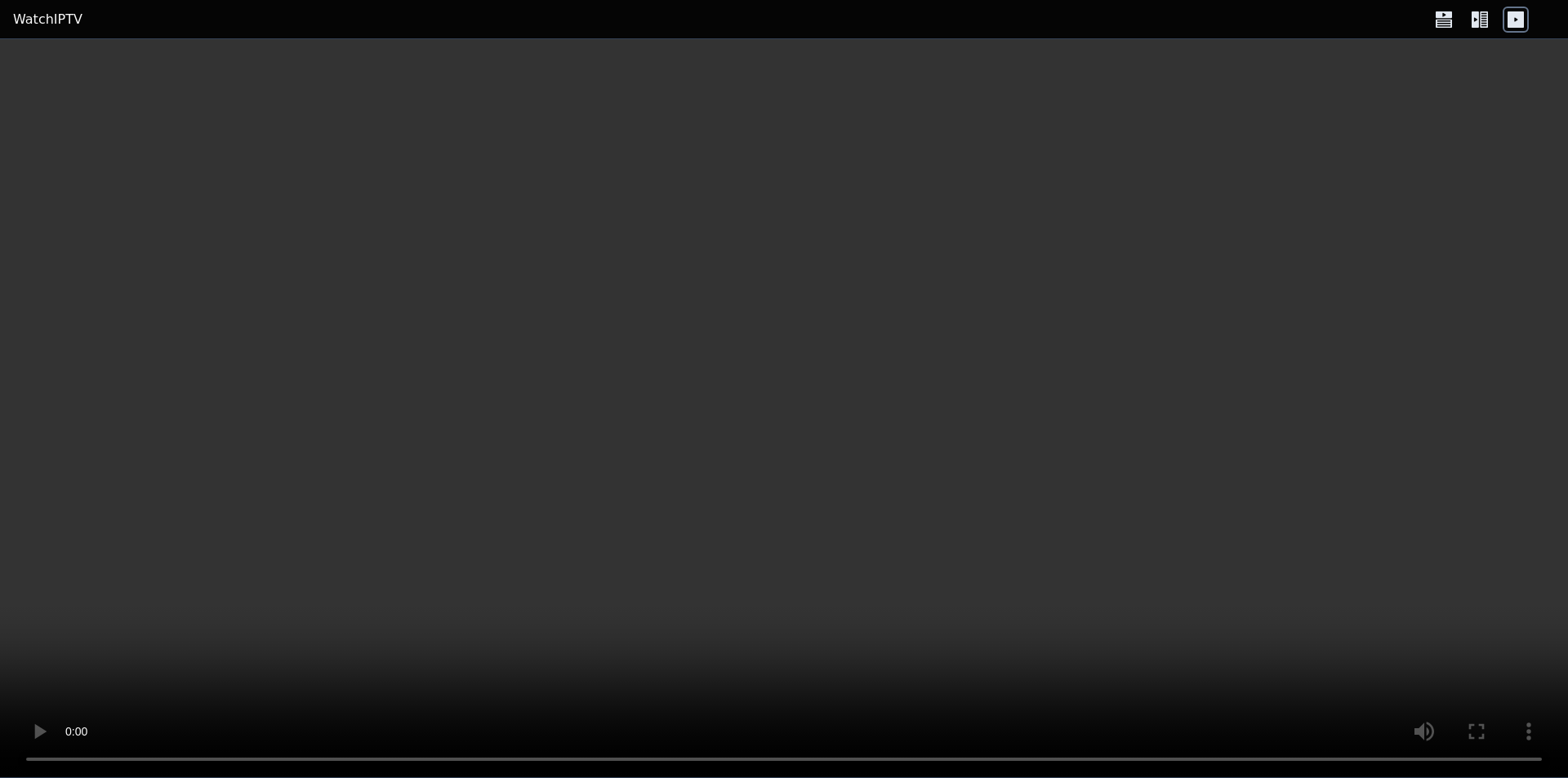
click at [1342, 476] on video at bounding box center [784, 408] width 1568 height 739
click at [1477, 29] on icon at bounding box center [1480, 19] width 26 height 26
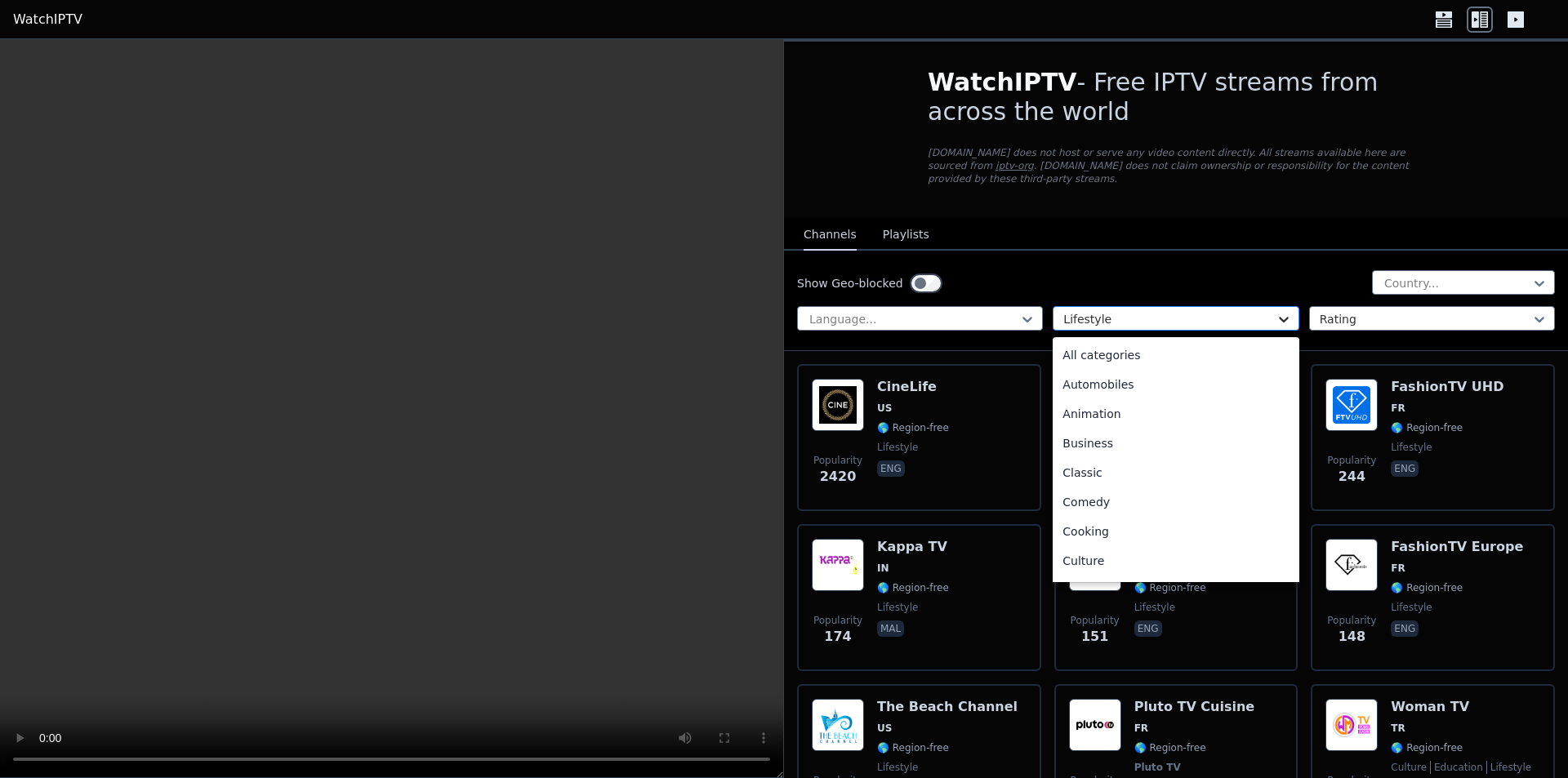
click at [1281, 311] on icon at bounding box center [1284, 319] width 17 height 17
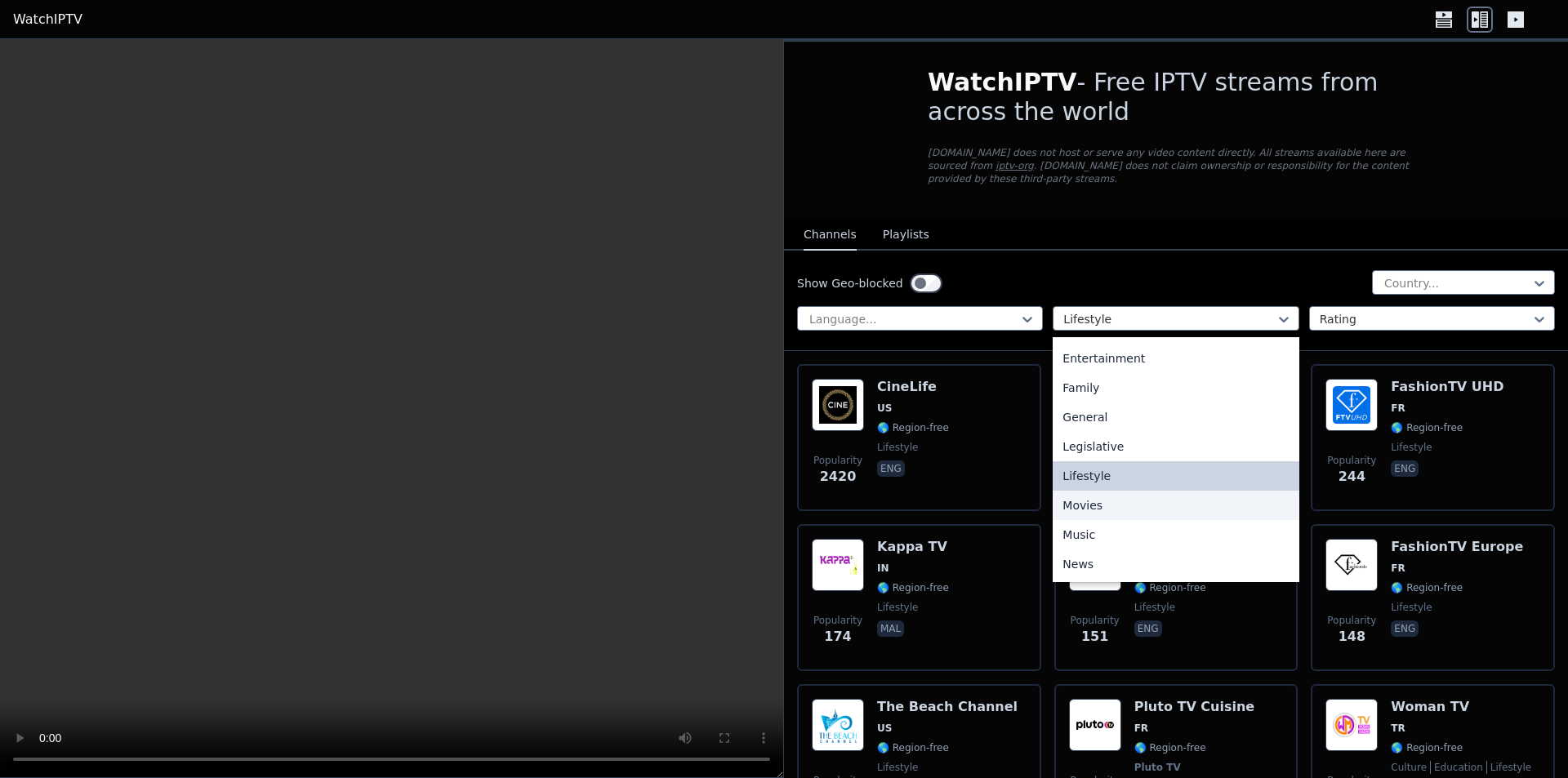
scroll to position [372, 0]
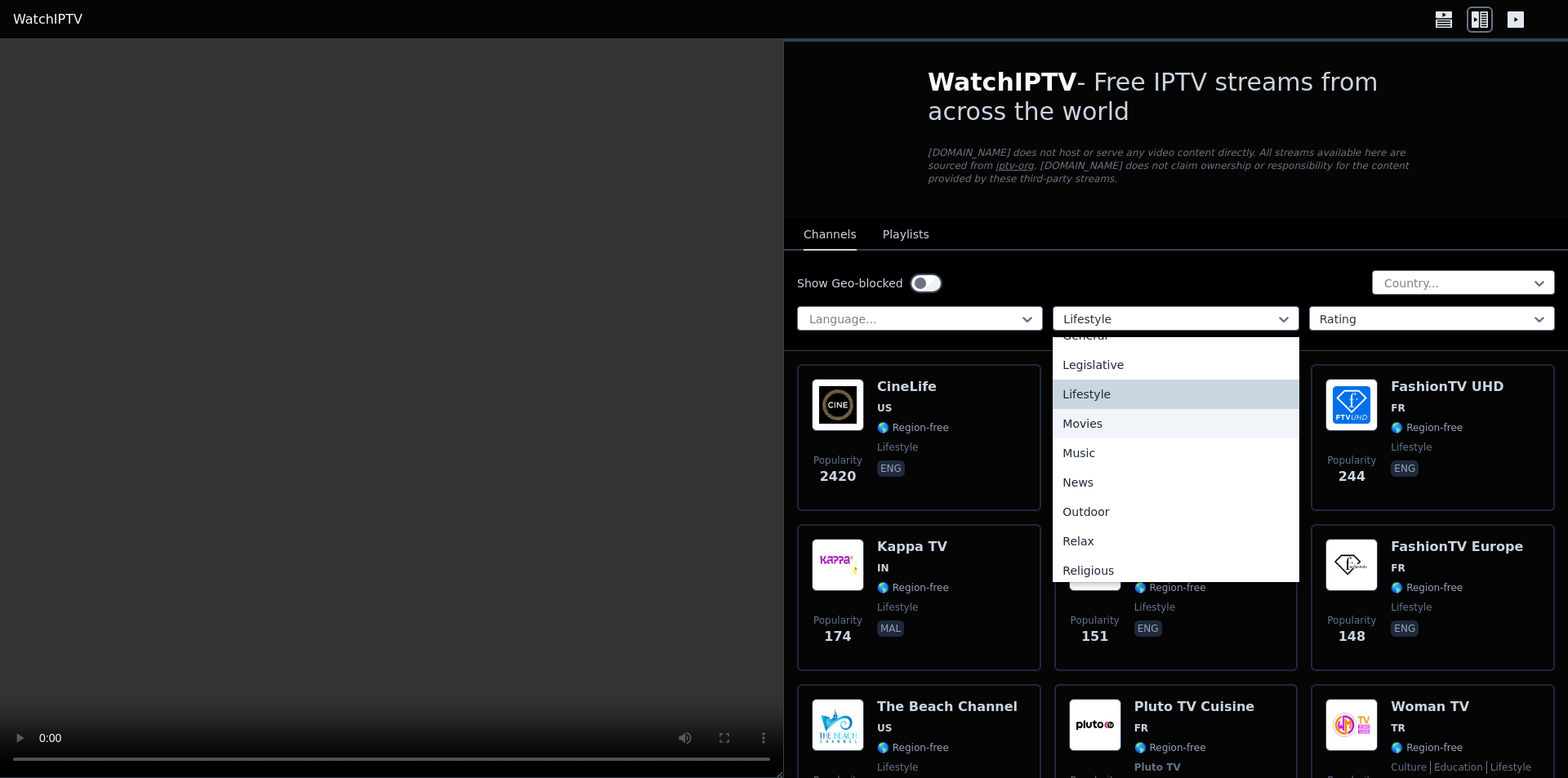
click at [1088, 421] on div "Movies" at bounding box center [1175, 424] width 246 height 30
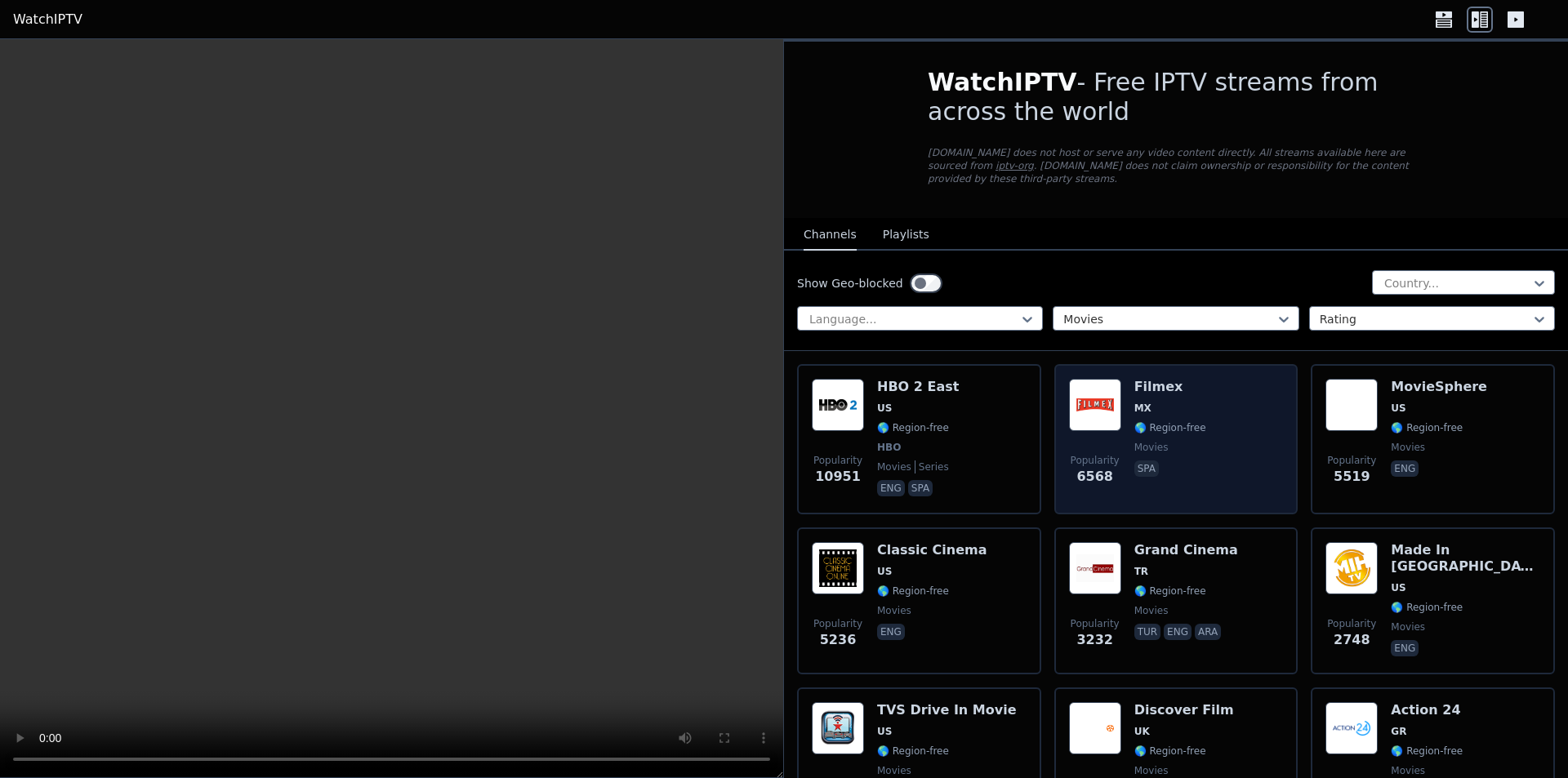
click at [1221, 393] on div "Popularity 6568 Filmex MX 🌎 Region-free movies spa" at bounding box center [1177, 439] width 215 height 121
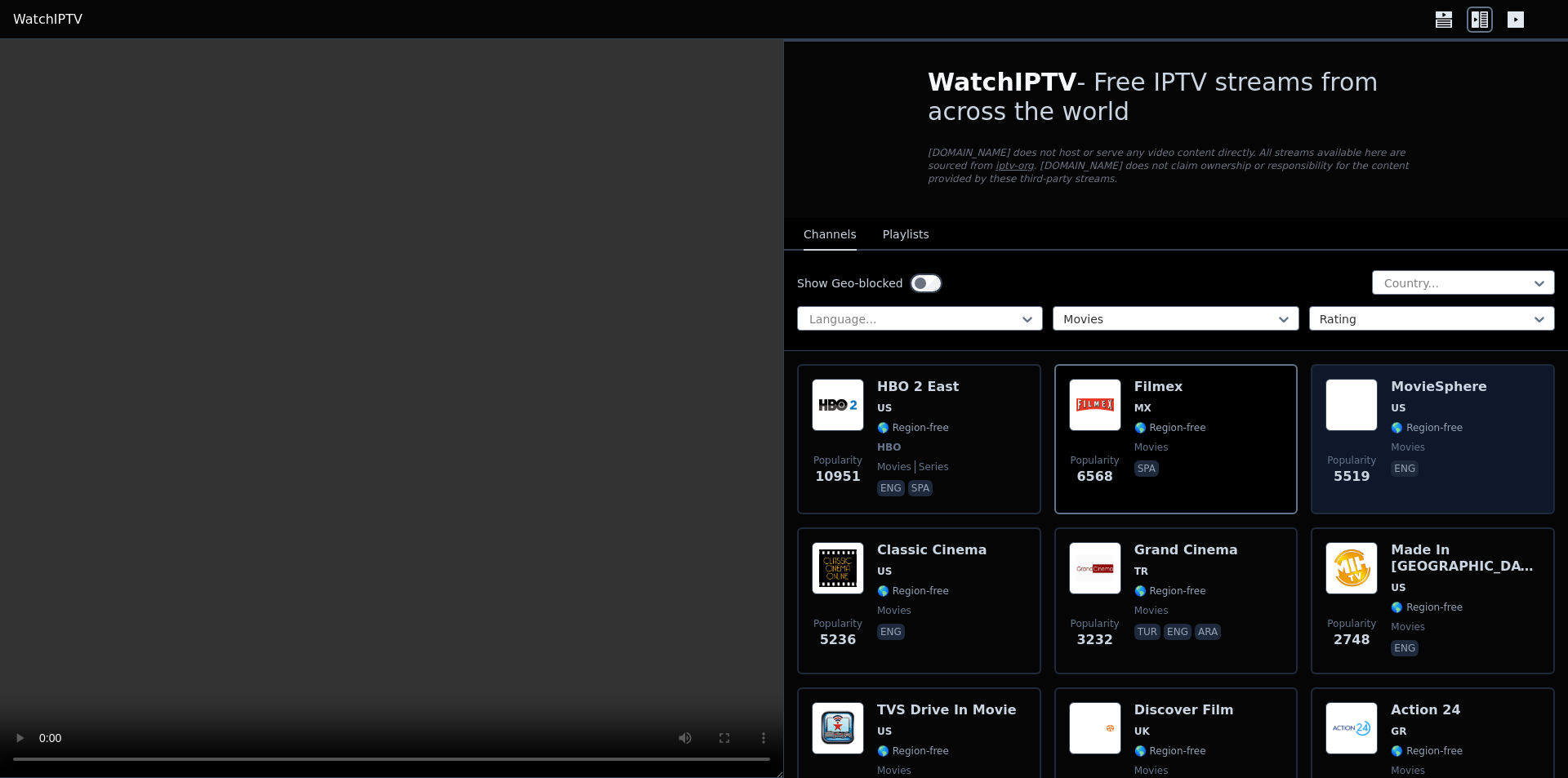
click at [1406, 402] on span "US" at bounding box center [1439, 408] width 96 height 13
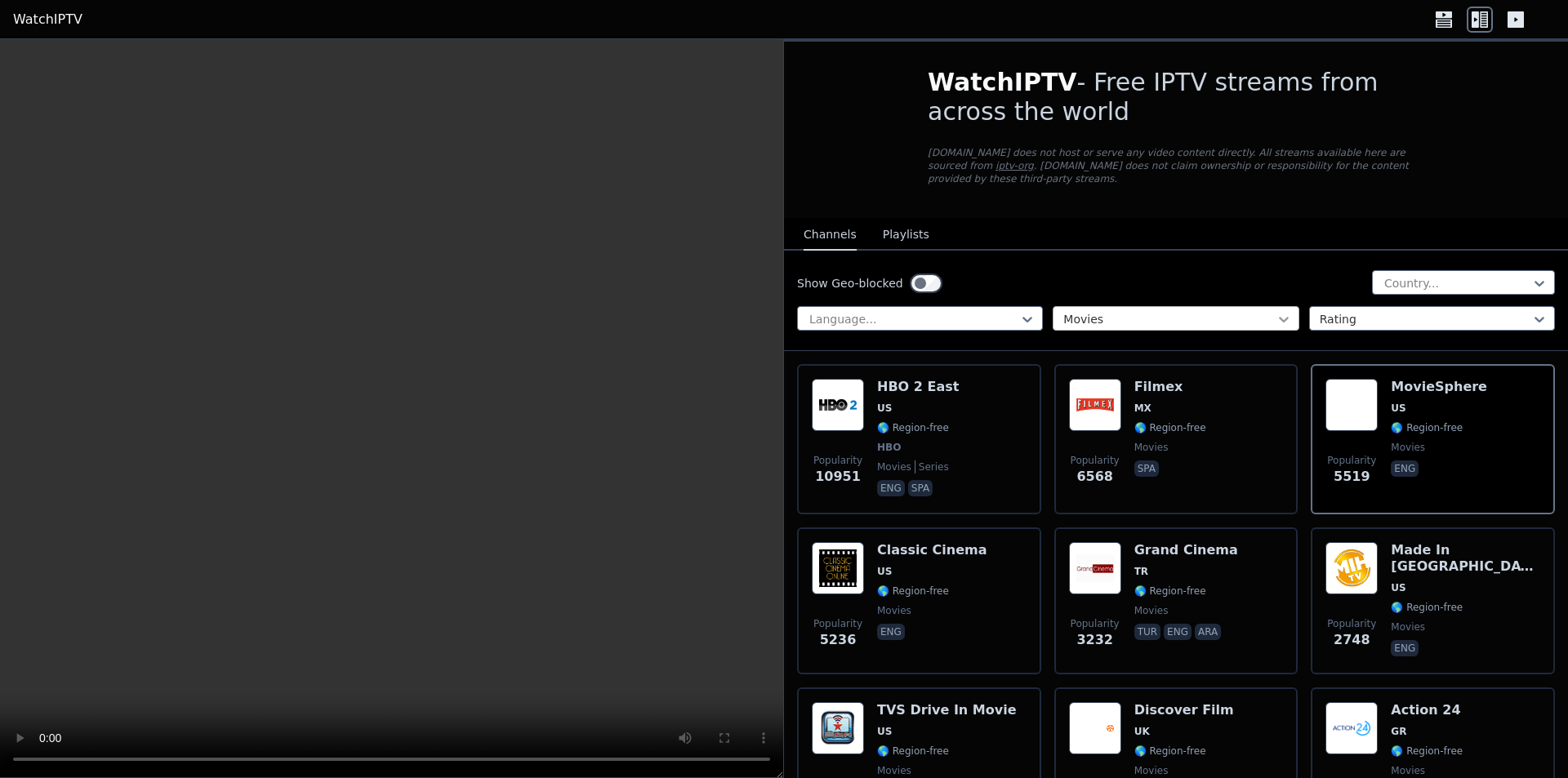
click at [1281, 311] on icon at bounding box center [1284, 319] width 17 height 17
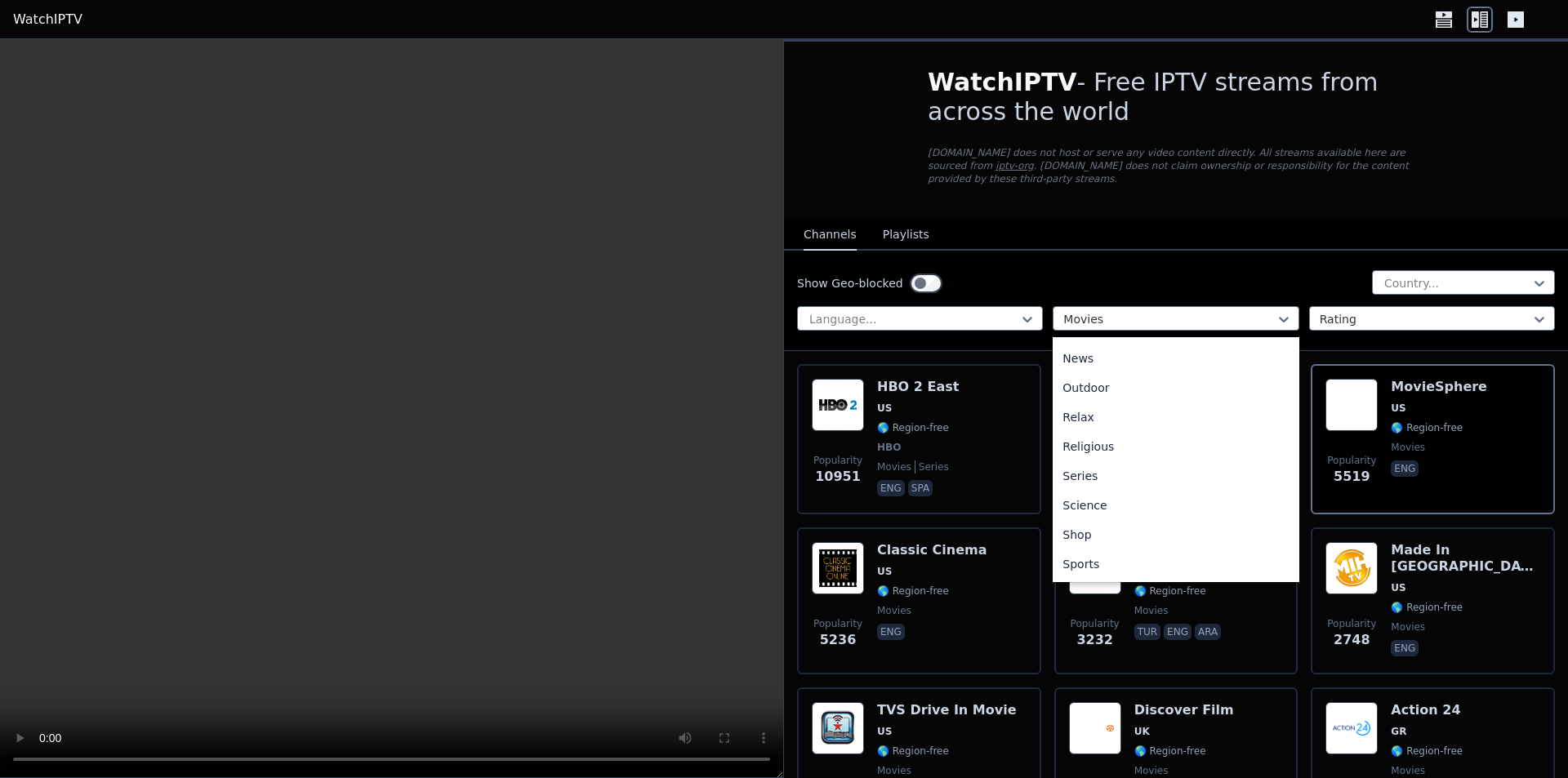
scroll to position [524, 0]
click at [1108, 443] on div "Series" at bounding box center [1175, 449] width 246 height 30
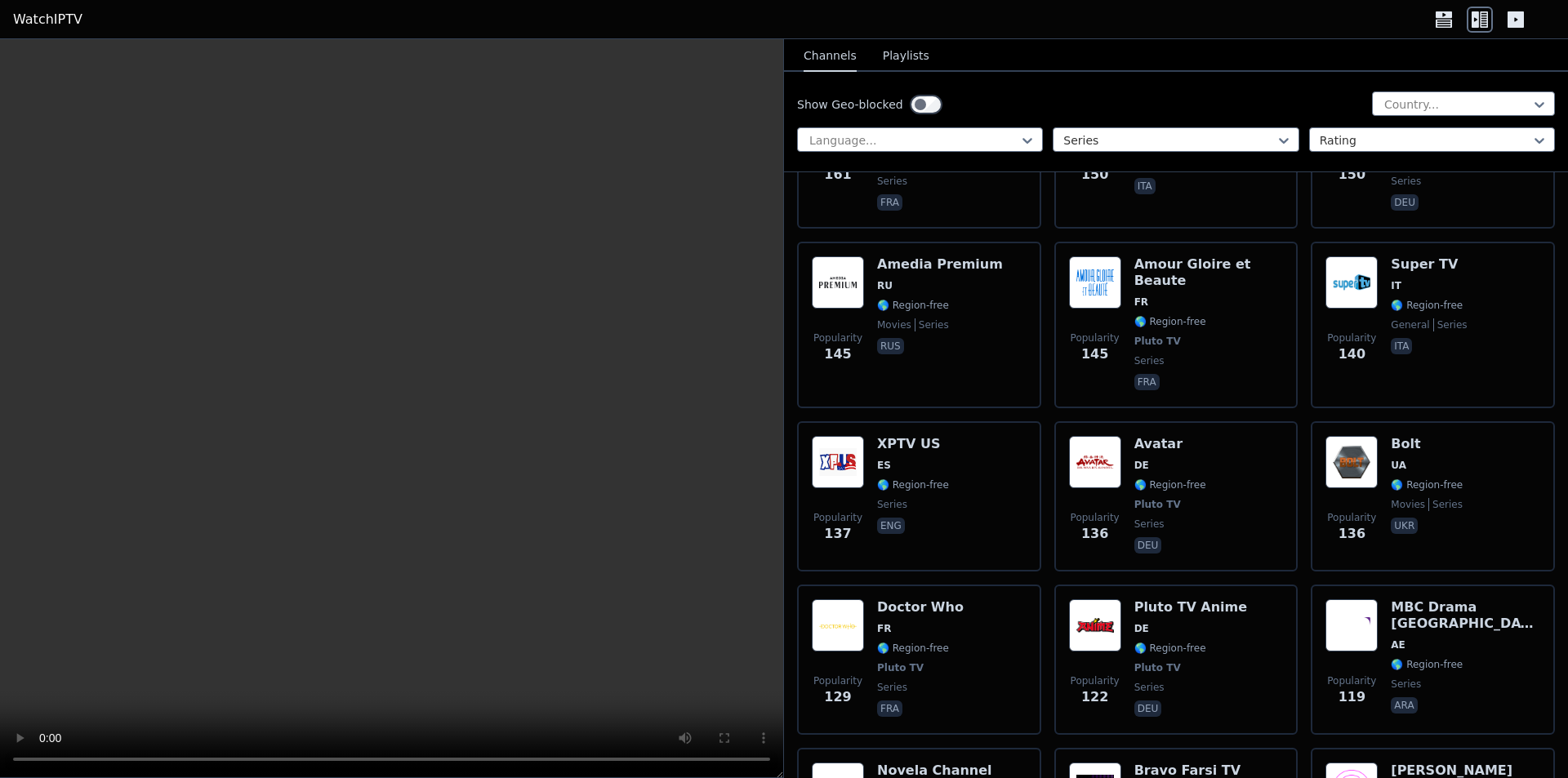
scroll to position [1341, 0]
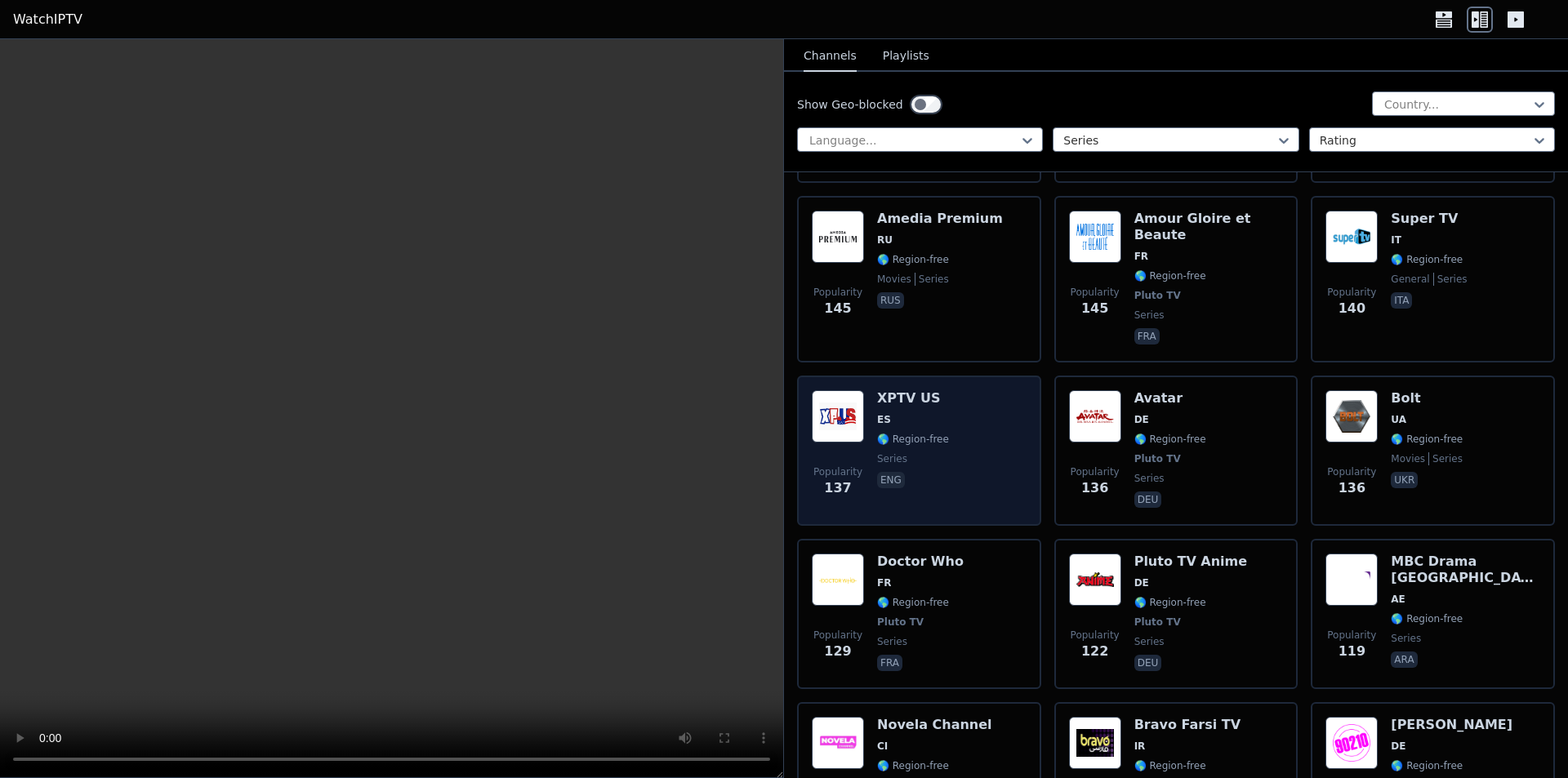
click at [904, 390] on h6 "XPTV US" at bounding box center [913, 398] width 72 height 17
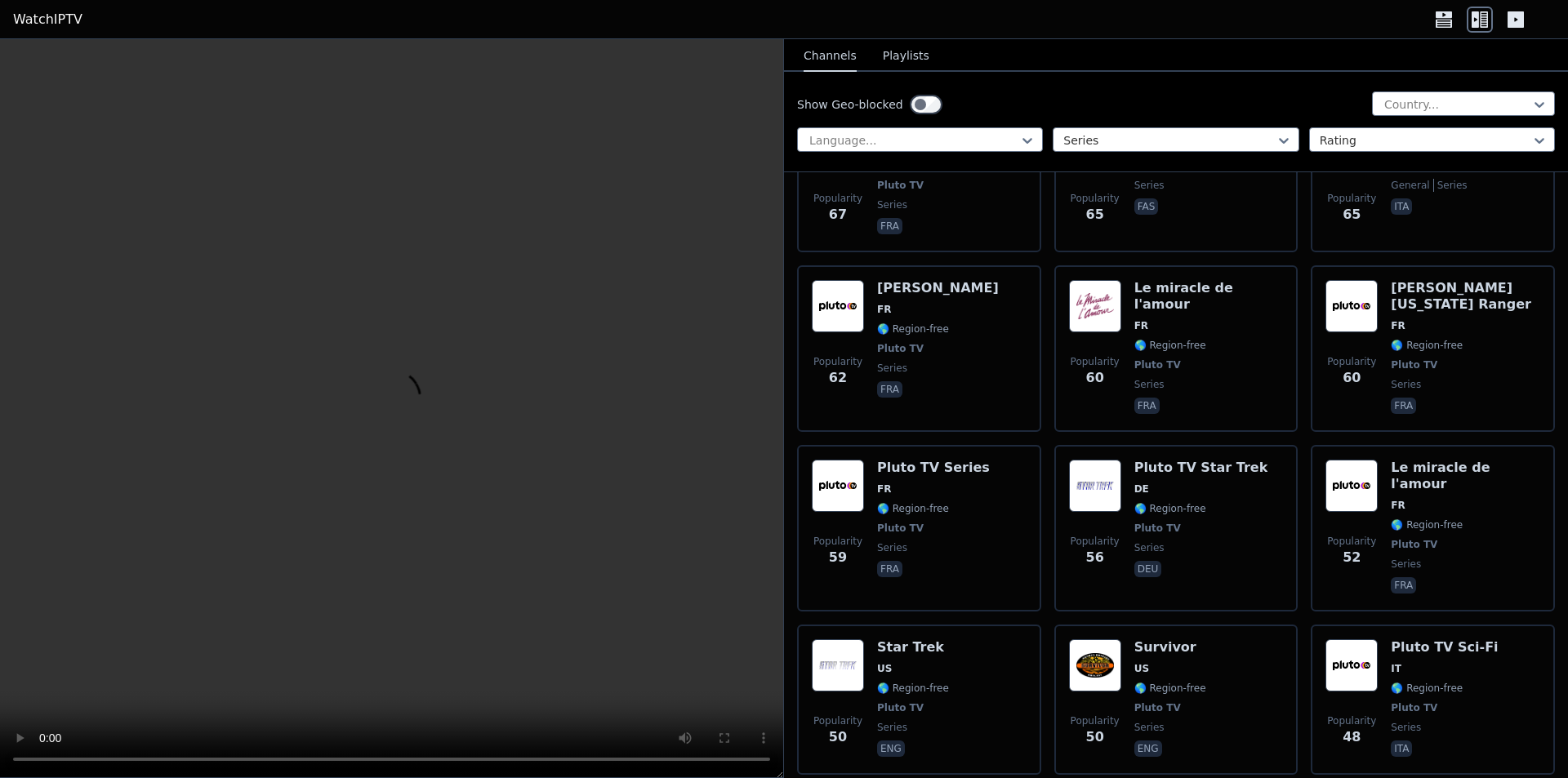
scroll to position [3017, 0]
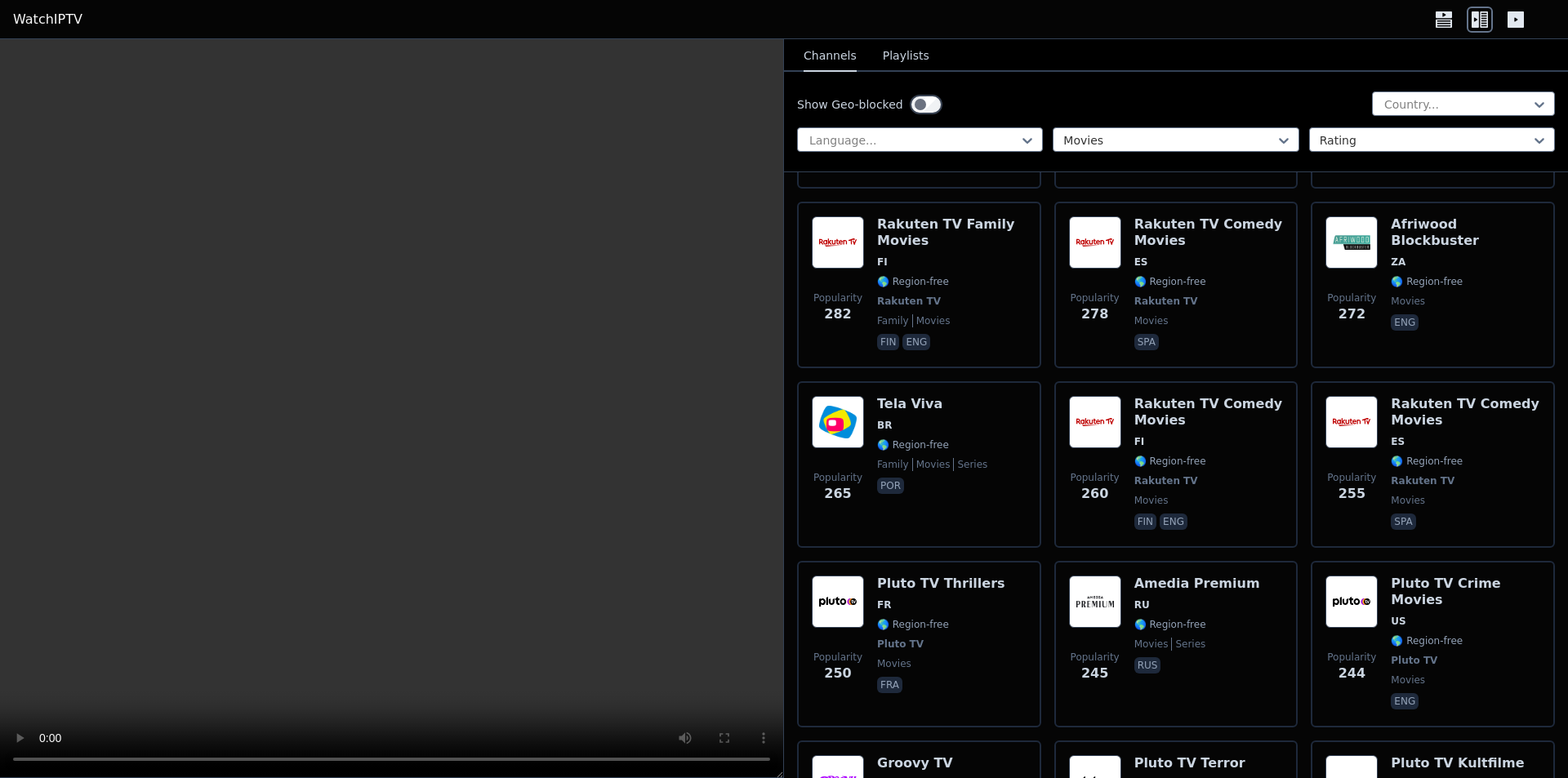
scroll to position [2971, 0]
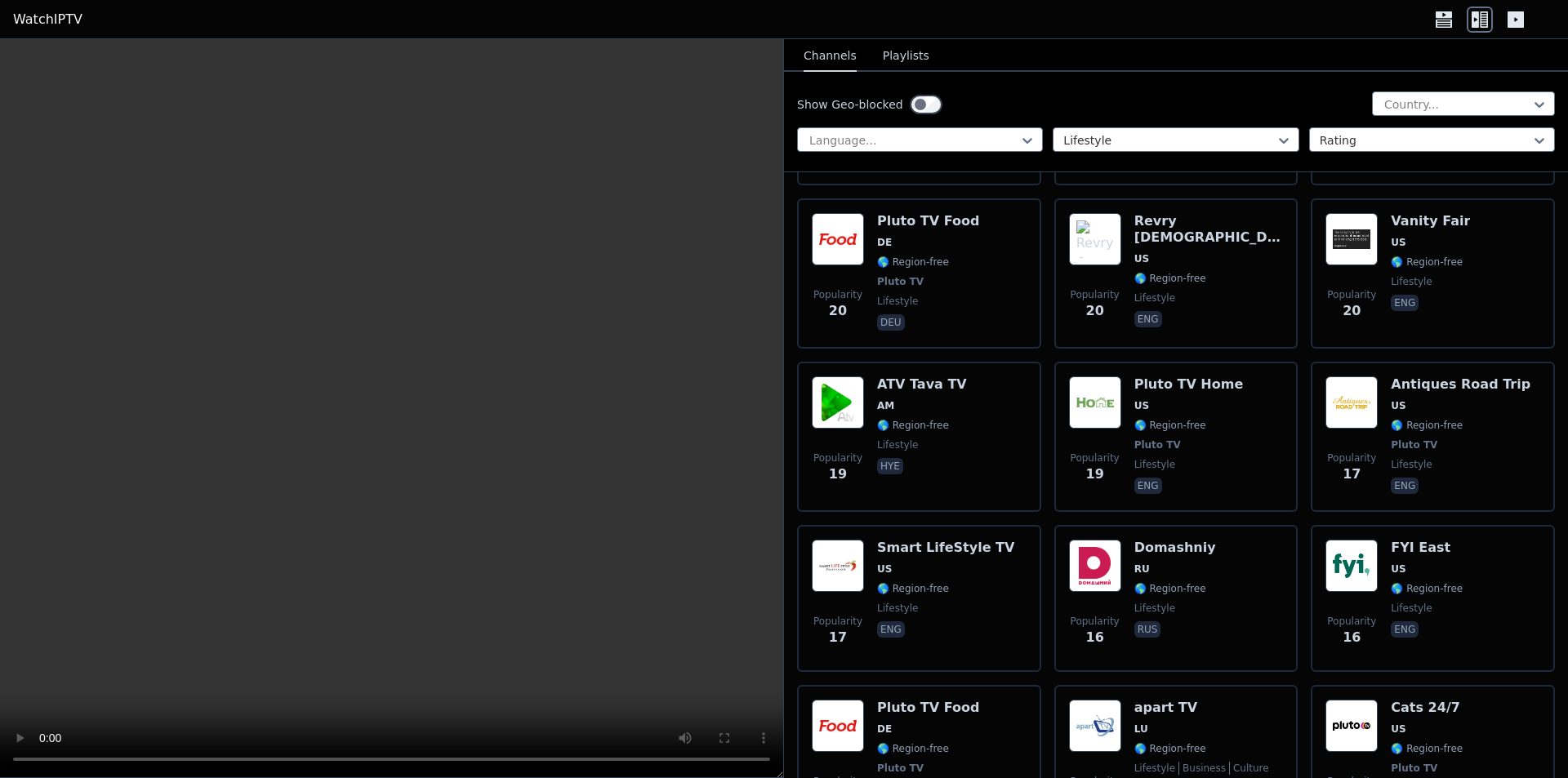
scroll to position [2955, 0]
